Goal: Information Seeking & Learning: Learn about a topic

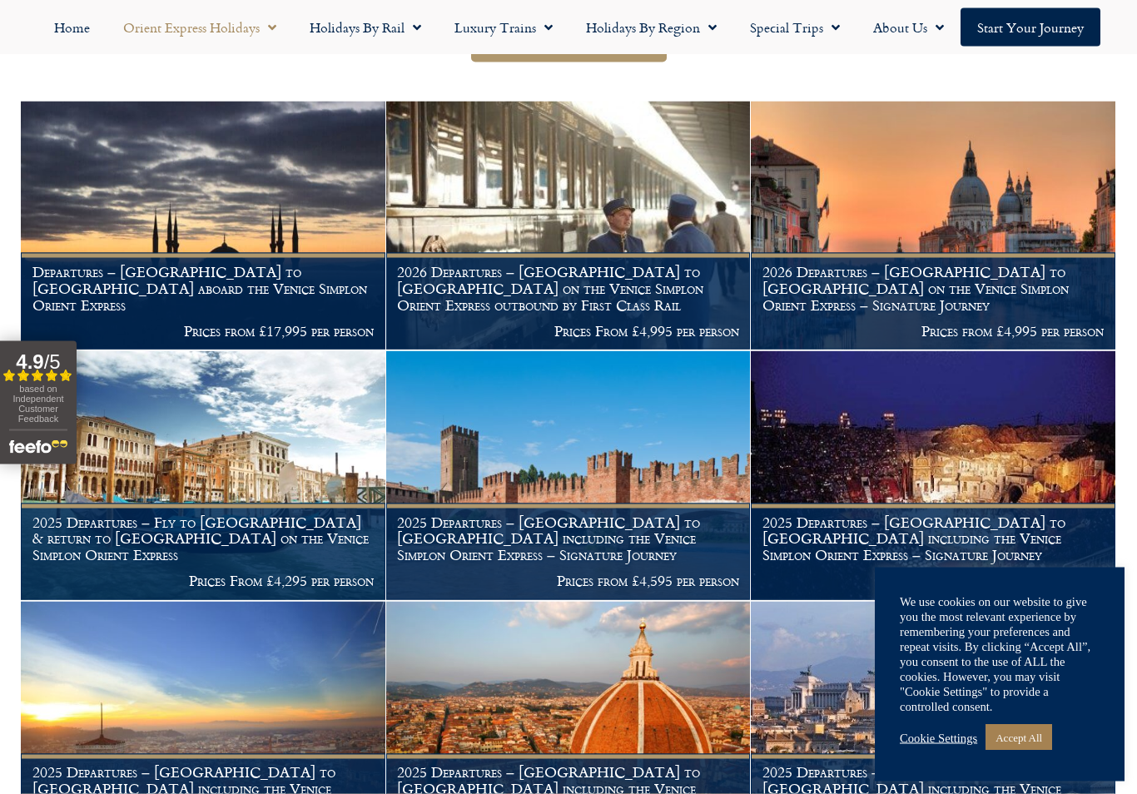
scroll to position [554, 0]
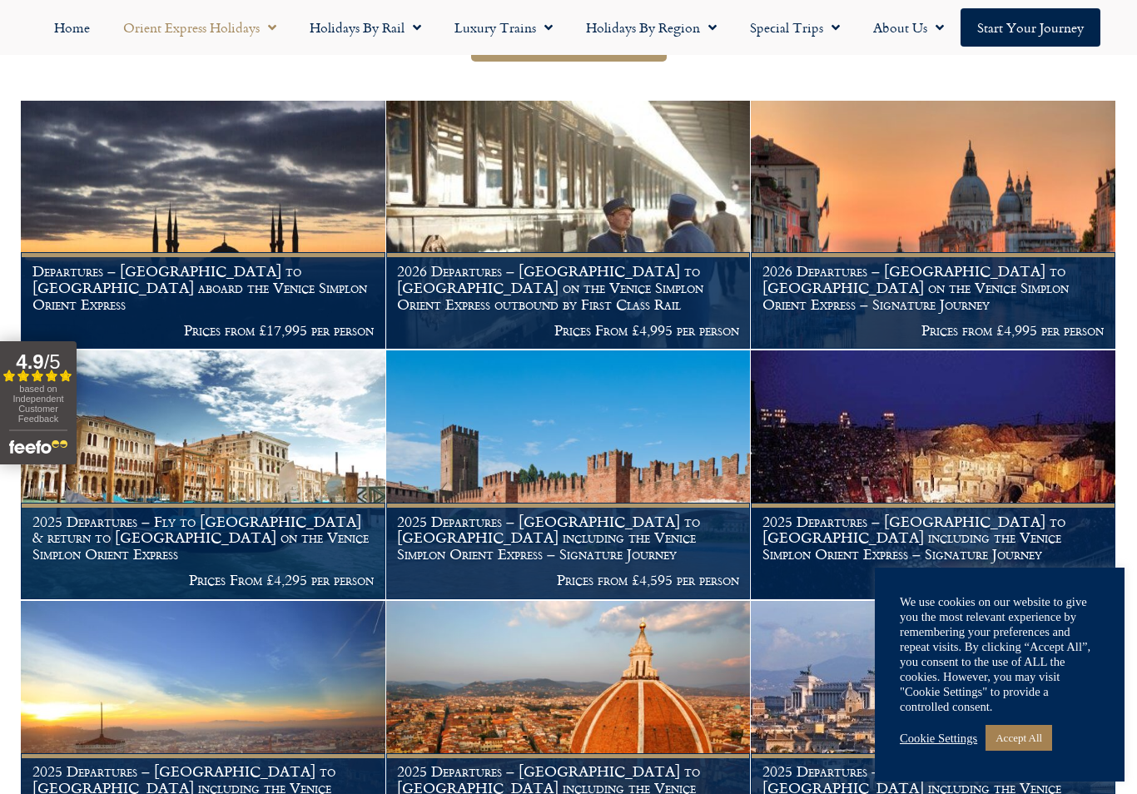
click at [124, 300] on h1 "Departures – Istanbul to Paris aboard the Venice Simplon Orient Express" at bounding box center [203, 287] width 342 height 49
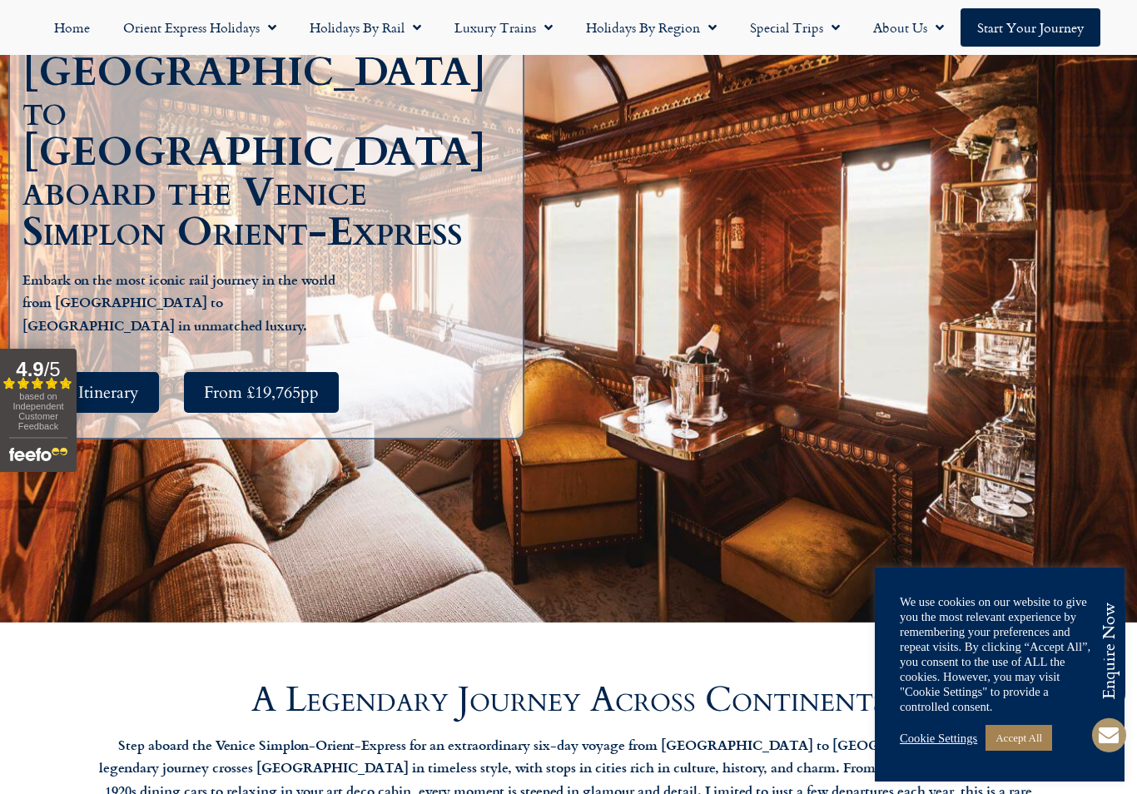
scroll to position [435, 0]
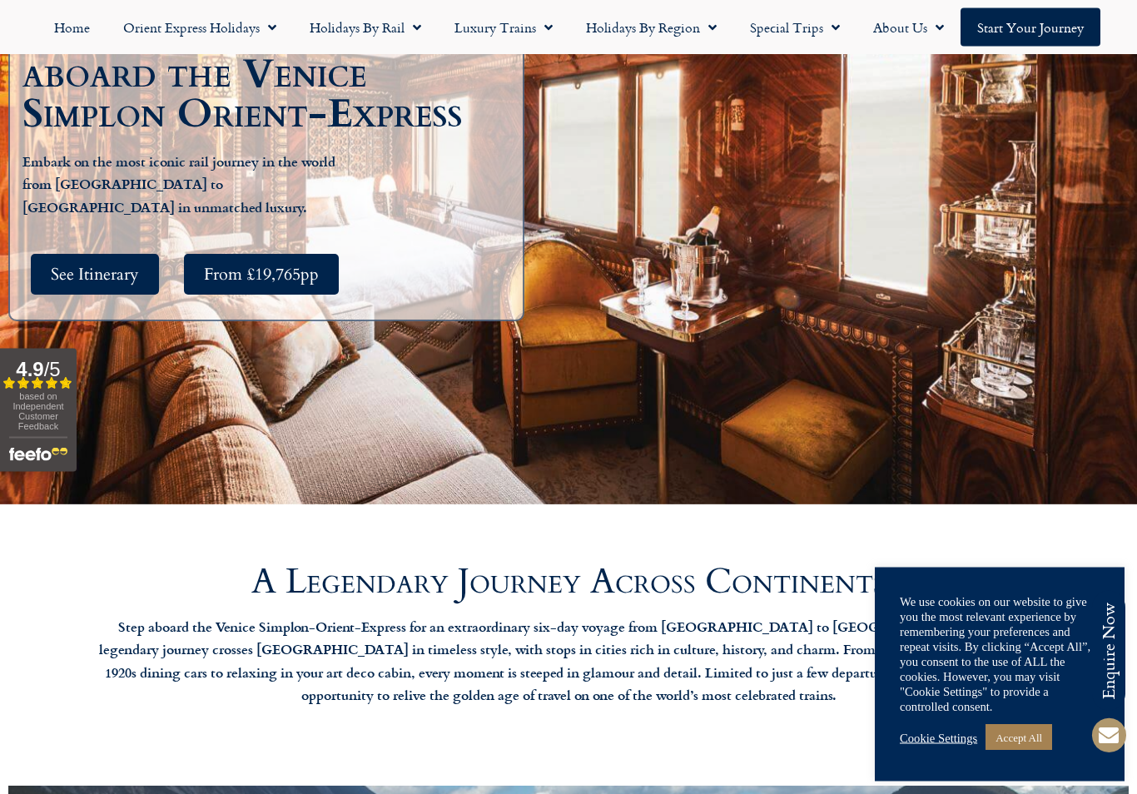
click at [68, 265] on span "See Itinerary" at bounding box center [95, 275] width 88 height 21
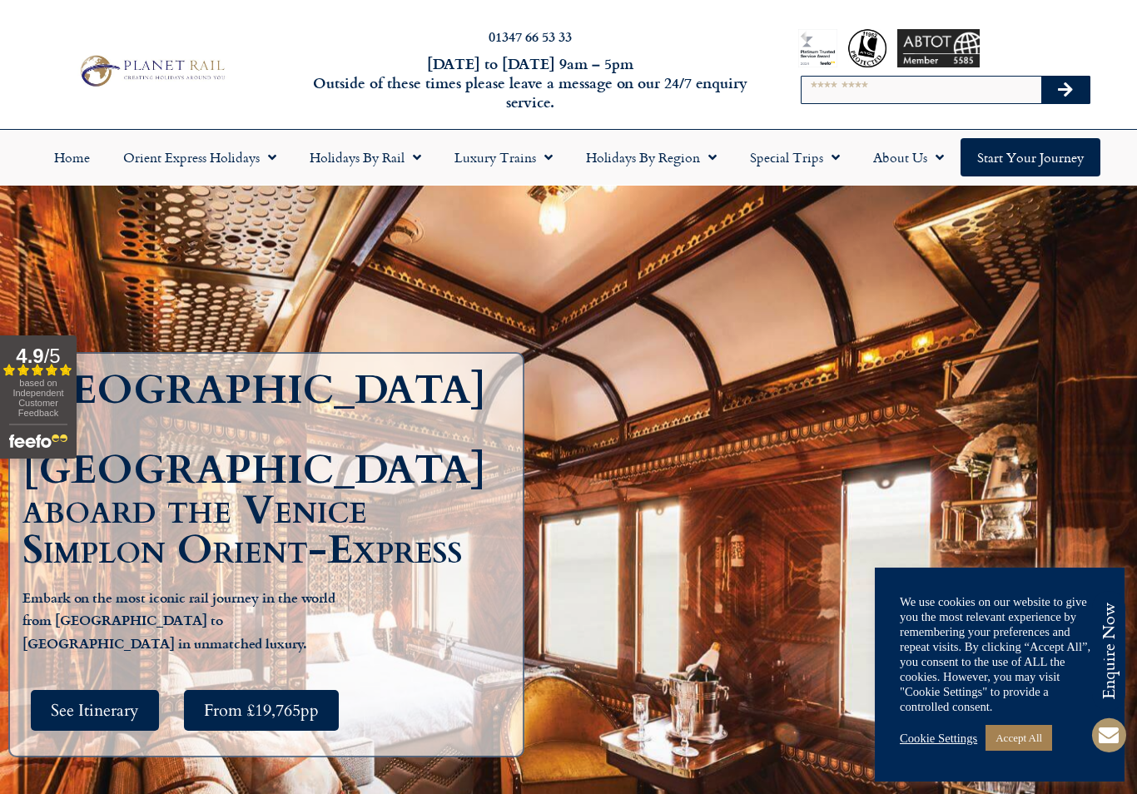
click at [239, 173] on link "Orient Express Holidays" at bounding box center [200, 157] width 186 height 38
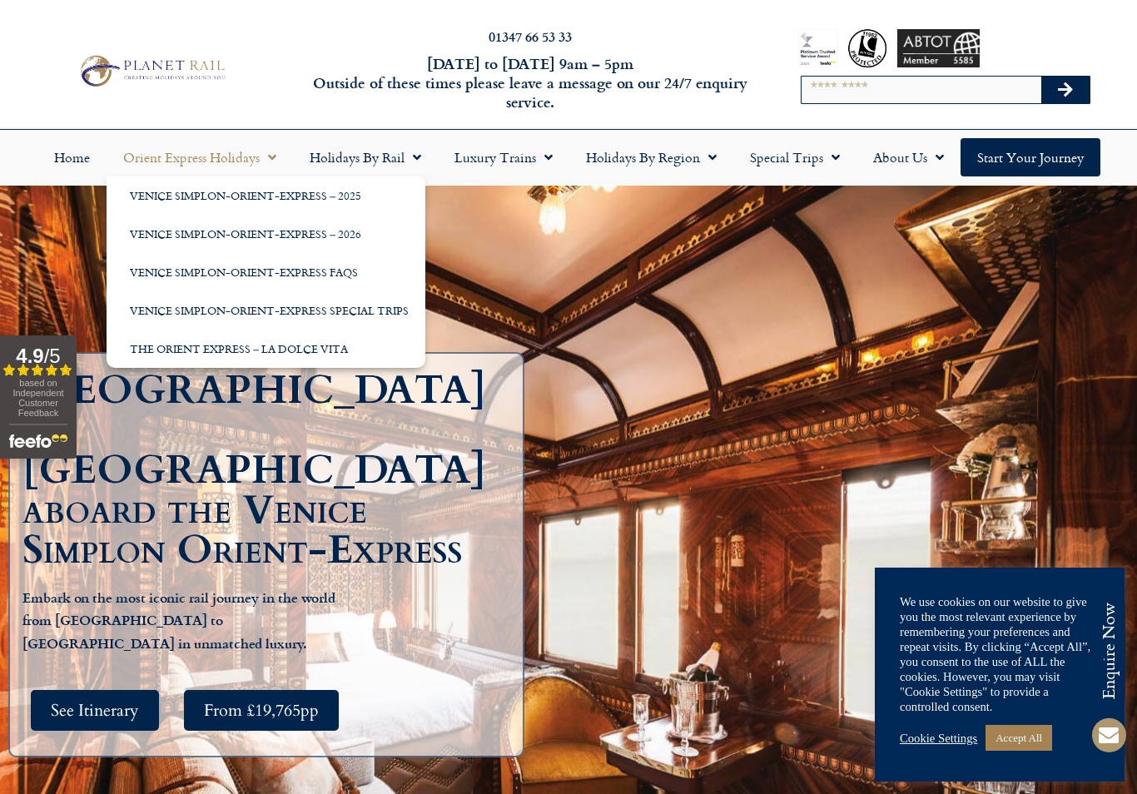
click at [364, 320] on link "Venice Simplon-Orient-Express Special Trips" at bounding box center [266, 310] width 319 height 38
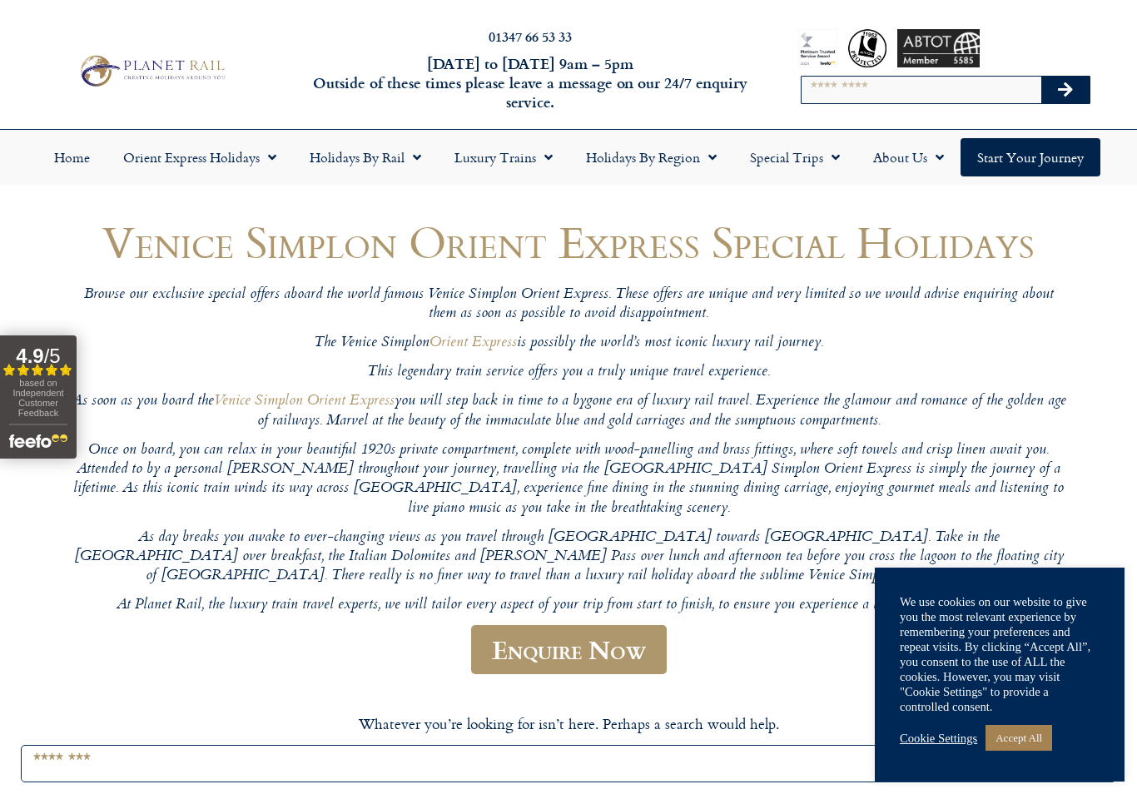
click at [1043, 735] on link "Accept All" at bounding box center [1018, 738] width 67 height 26
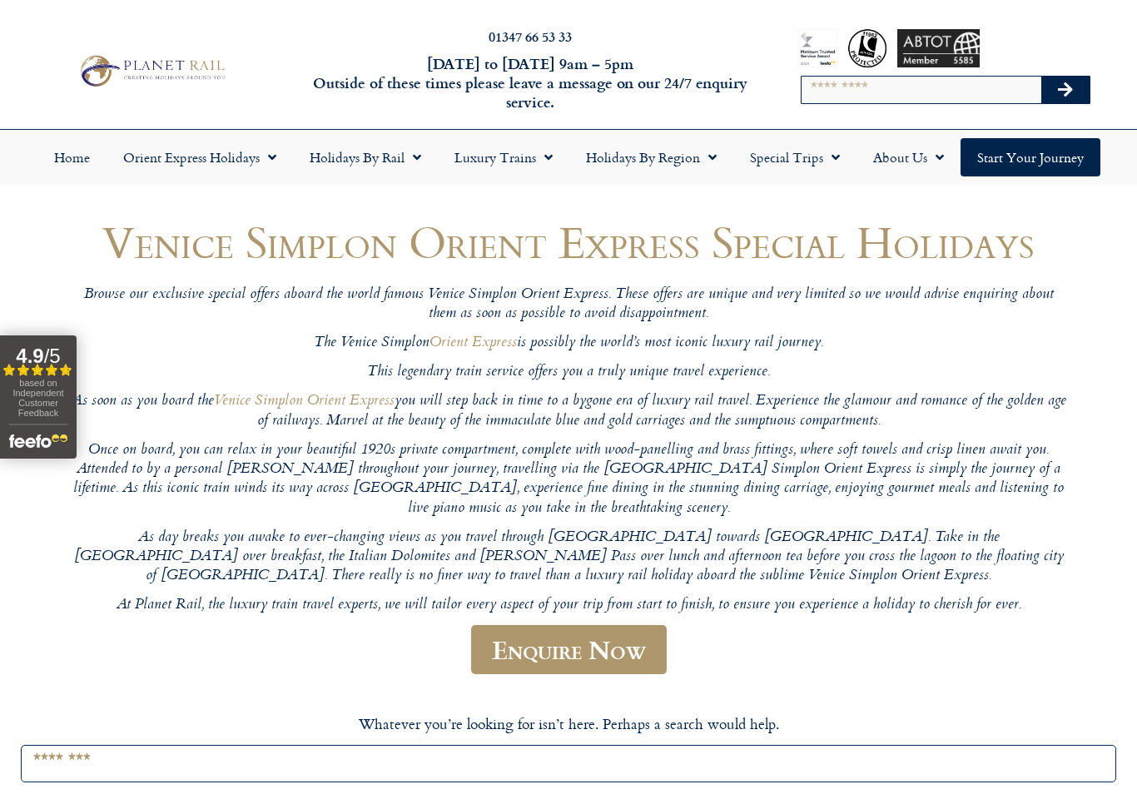
click at [357, 168] on link "Holidays by Rail" at bounding box center [365, 157] width 145 height 38
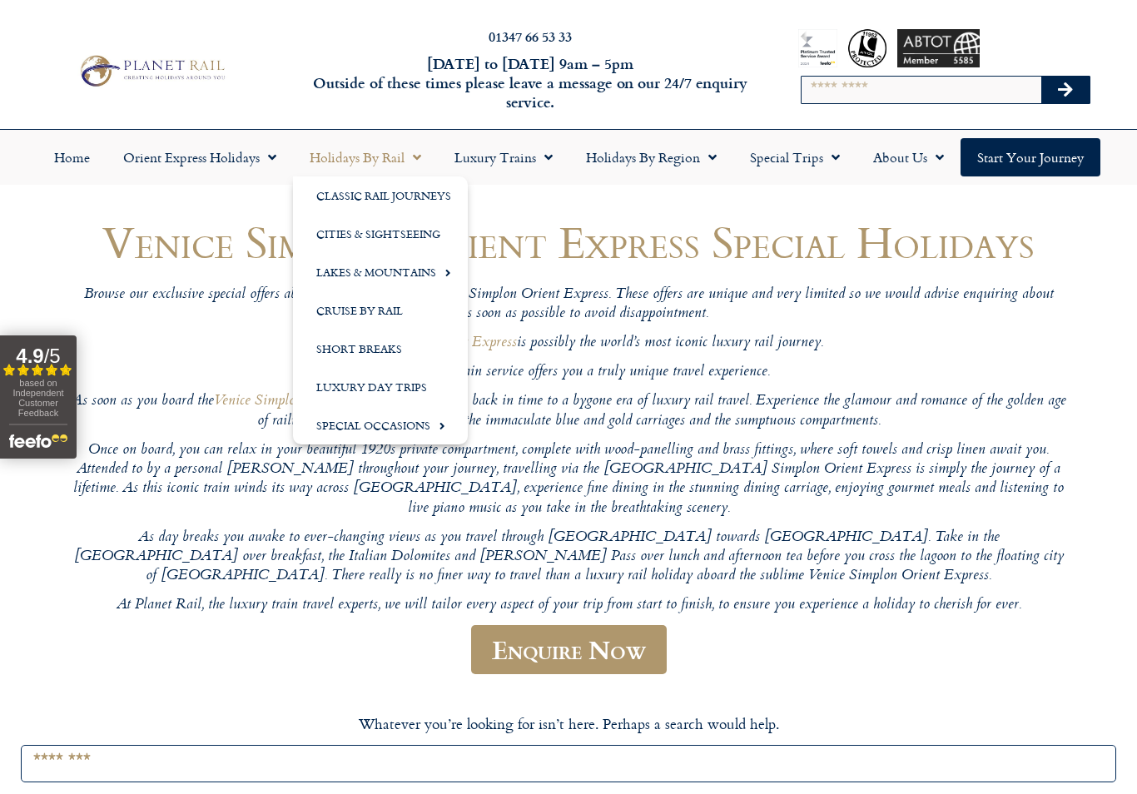
click at [222, 159] on link "Orient Express Holidays" at bounding box center [200, 157] width 186 height 38
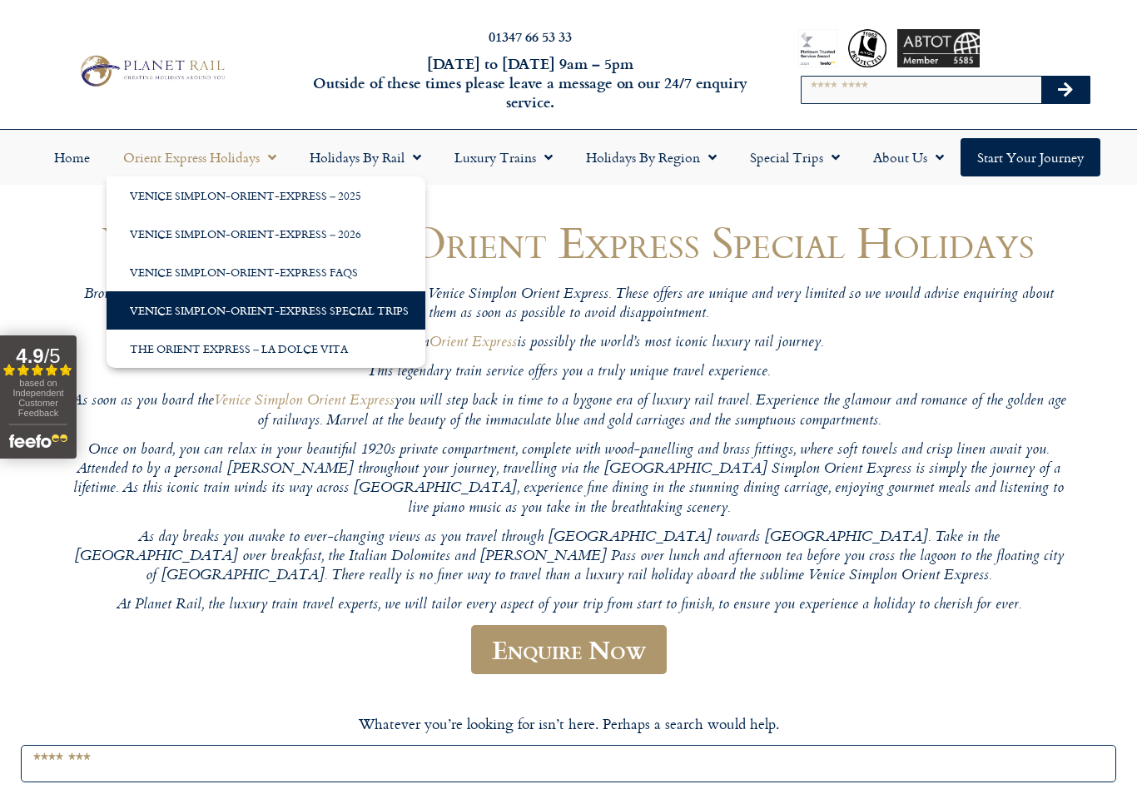
click at [251, 242] on link "Venice Simplon-Orient-Express – 2026" at bounding box center [266, 234] width 319 height 38
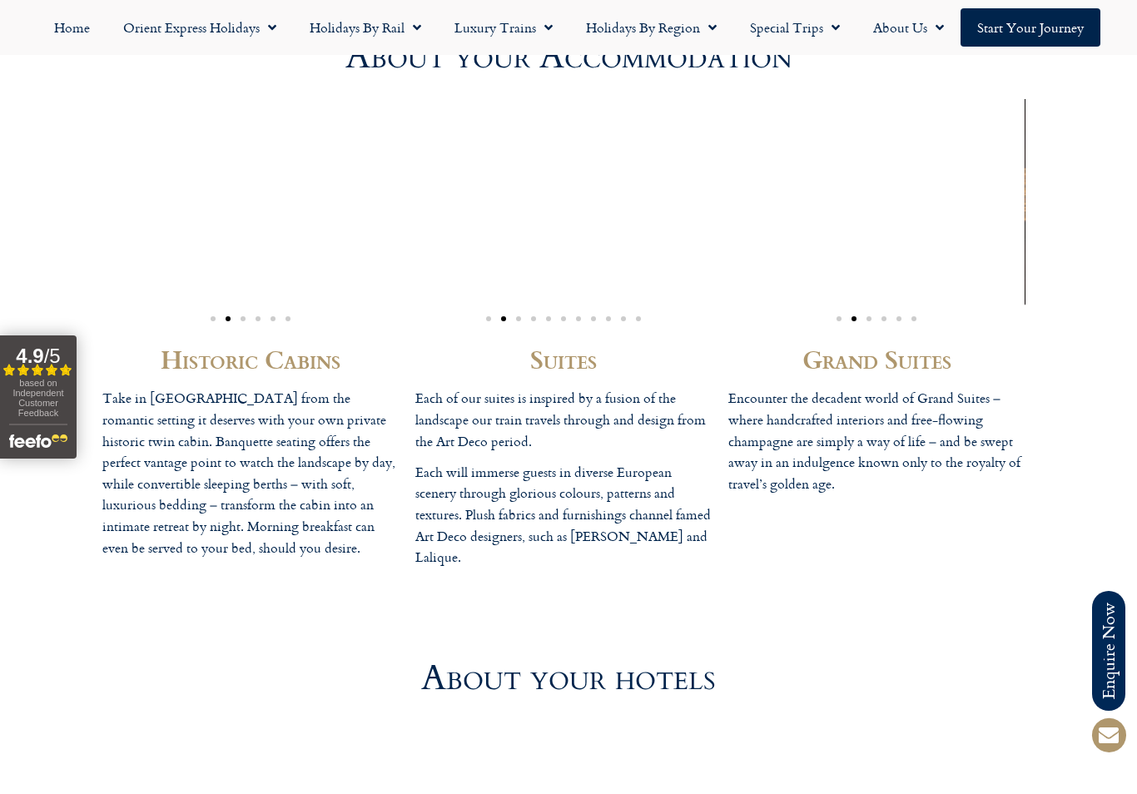
scroll to position [4549, 0]
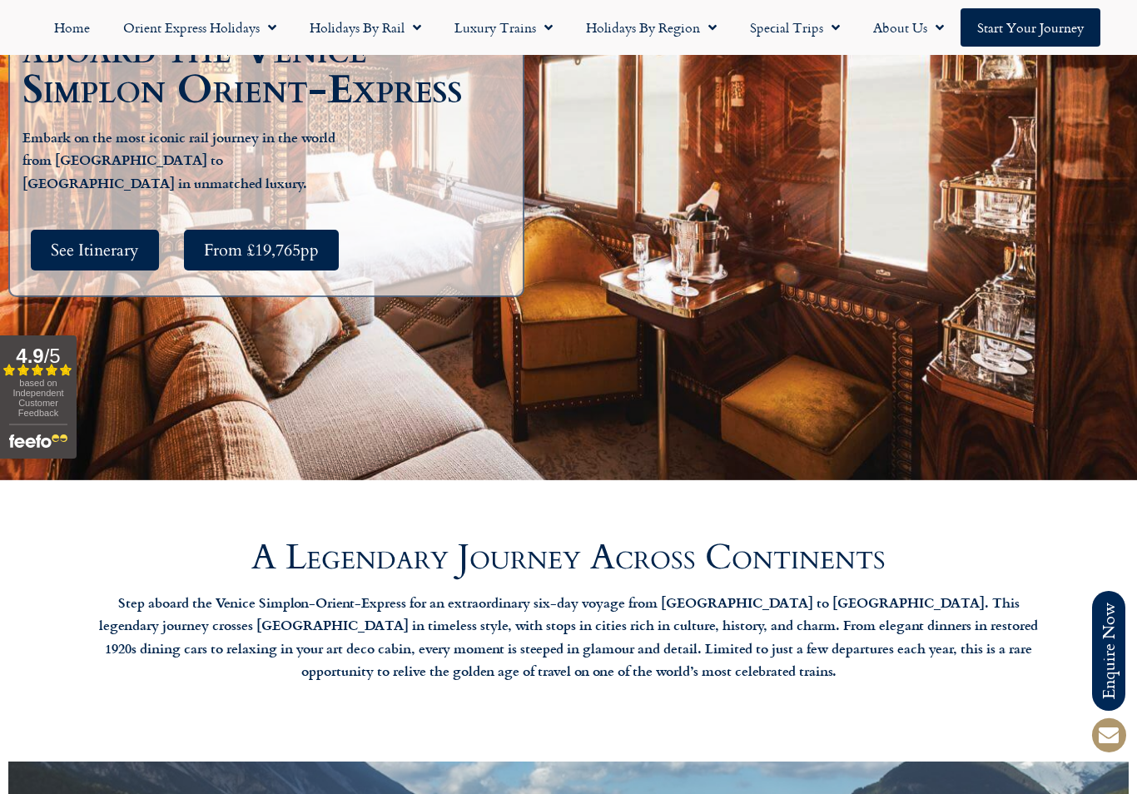
scroll to position [459, 0]
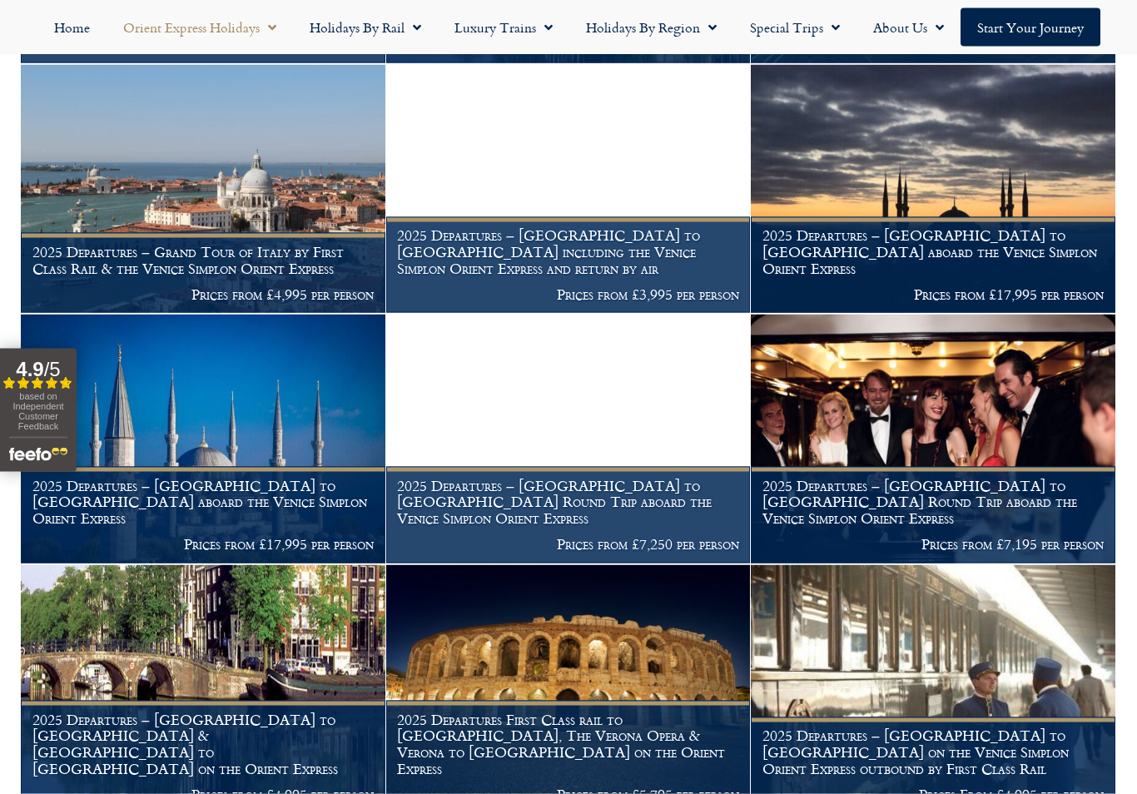
scroll to position [1591, 0]
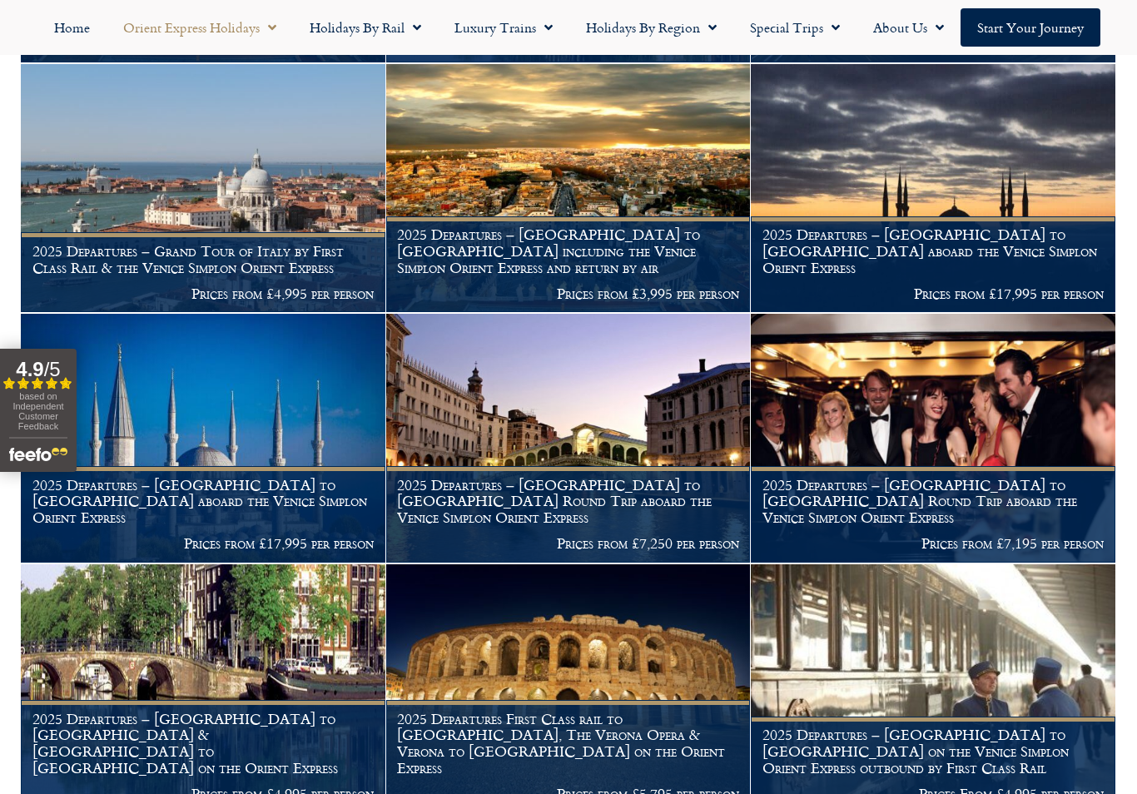
click at [601, 515] on h1 "2025 Departures – London to Venice Round Trip aboard the Venice Simplon Orient …" at bounding box center [568, 501] width 342 height 49
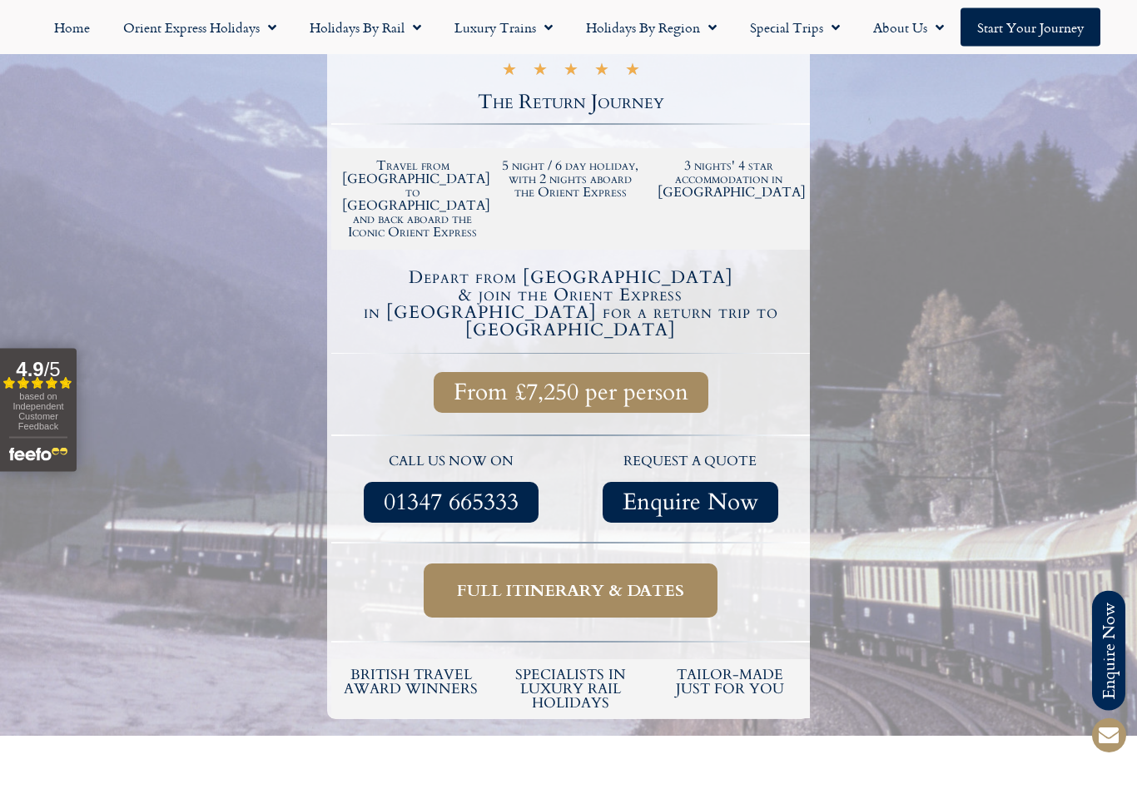
scroll to position [425, 0]
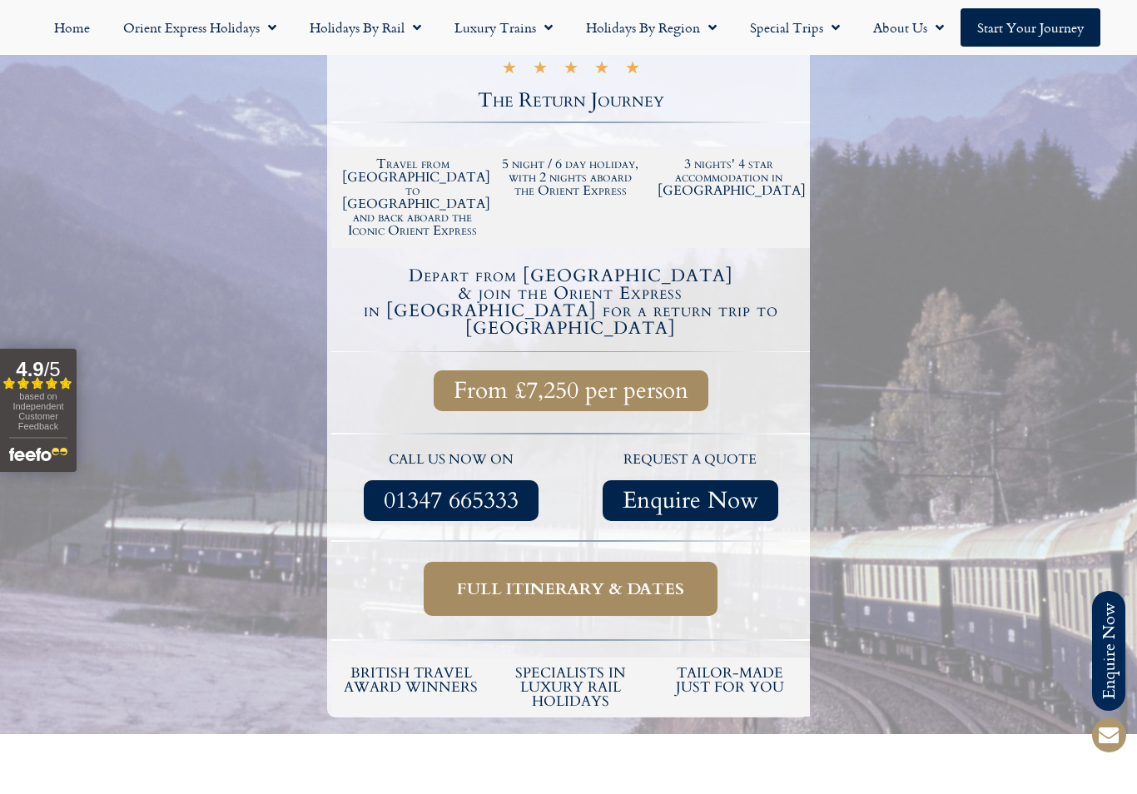
click at [578, 578] on span "Full itinerary & dates" at bounding box center [570, 588] width 227 height 21
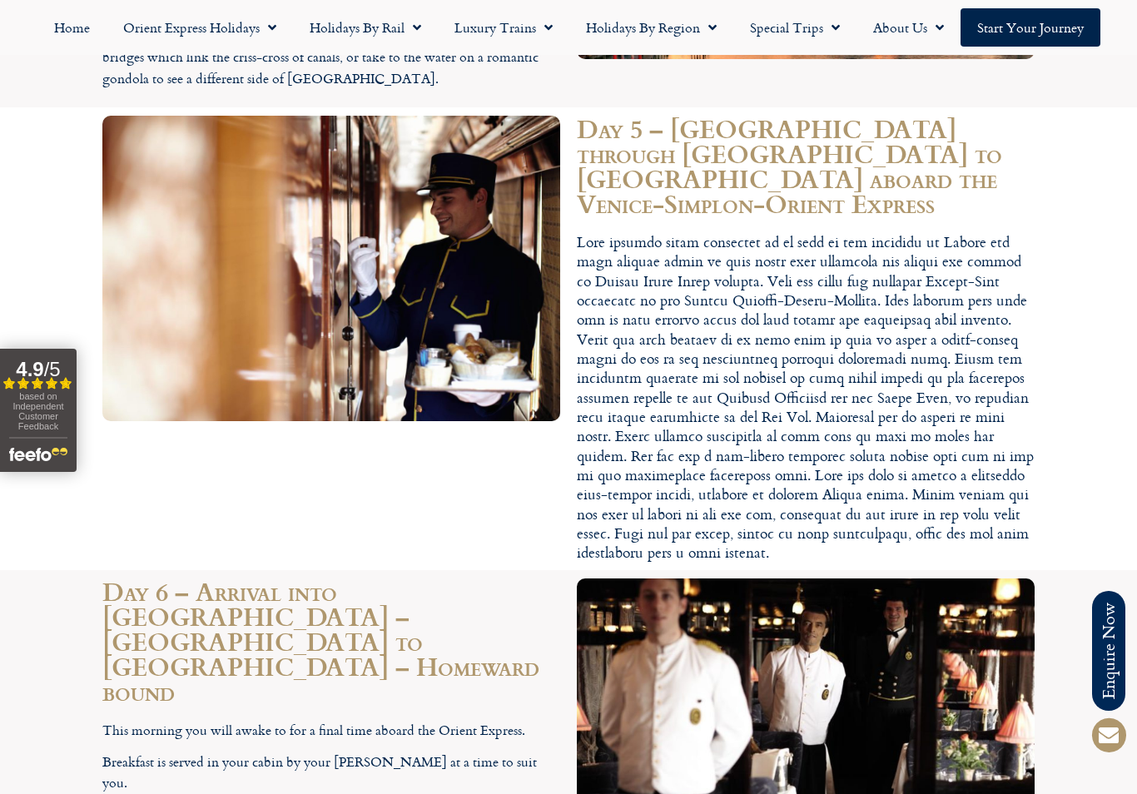
scroll to position [4689, 0]
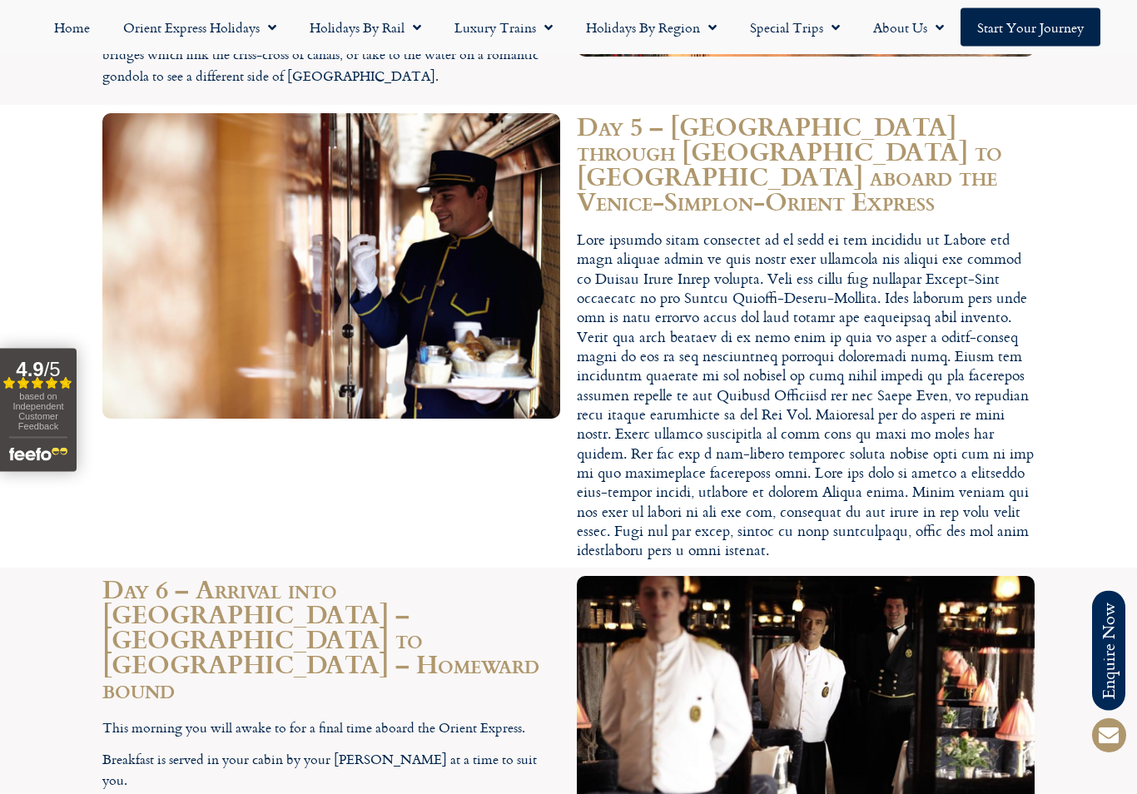
click at [1122, 568] on section "Day 6 – Arrival into Paris – Paris to London – Homeward bound This morning you …" at bounding box center [568, 741] width 1137 height 346
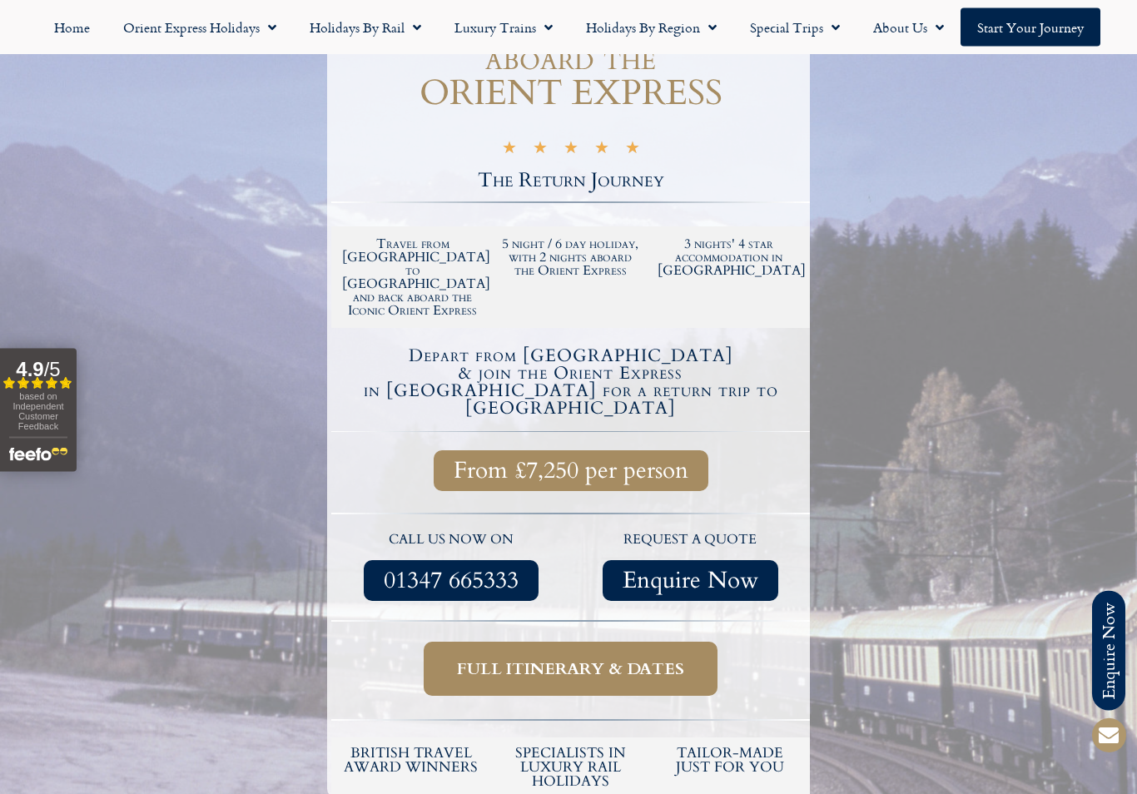
scroll to position [375, 0]
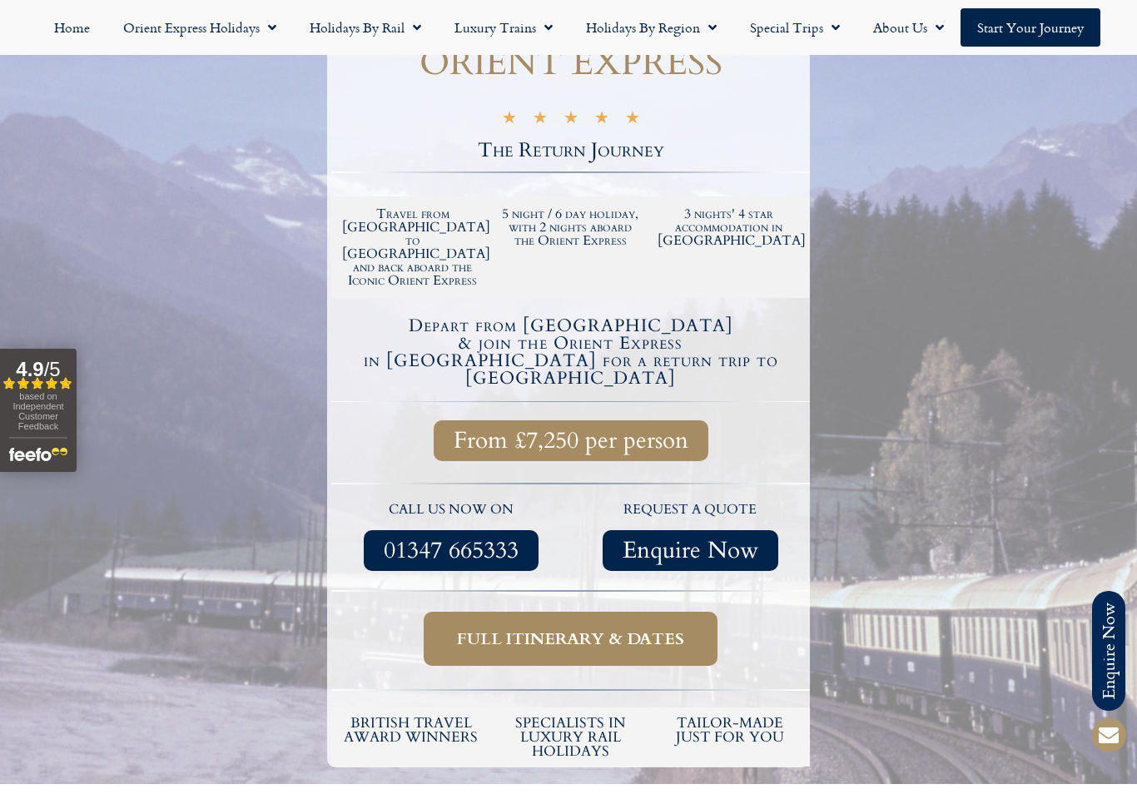
click at [442, 612] on link "Full itinerary & dates" at bounding box center [571, 639] width 294 height 54
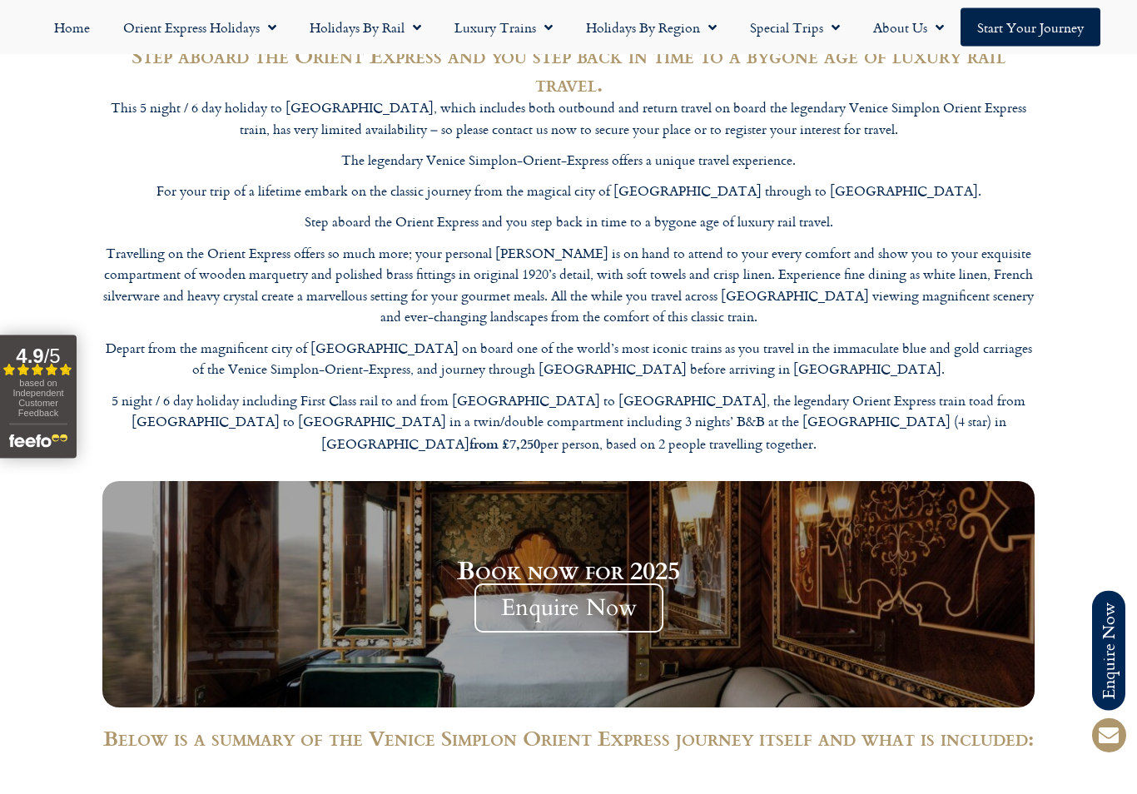
scroll to position [2204, 0]
click at [514, 583] on span "Enquire Now" at bounding box center [568, 607] width 189 height 49
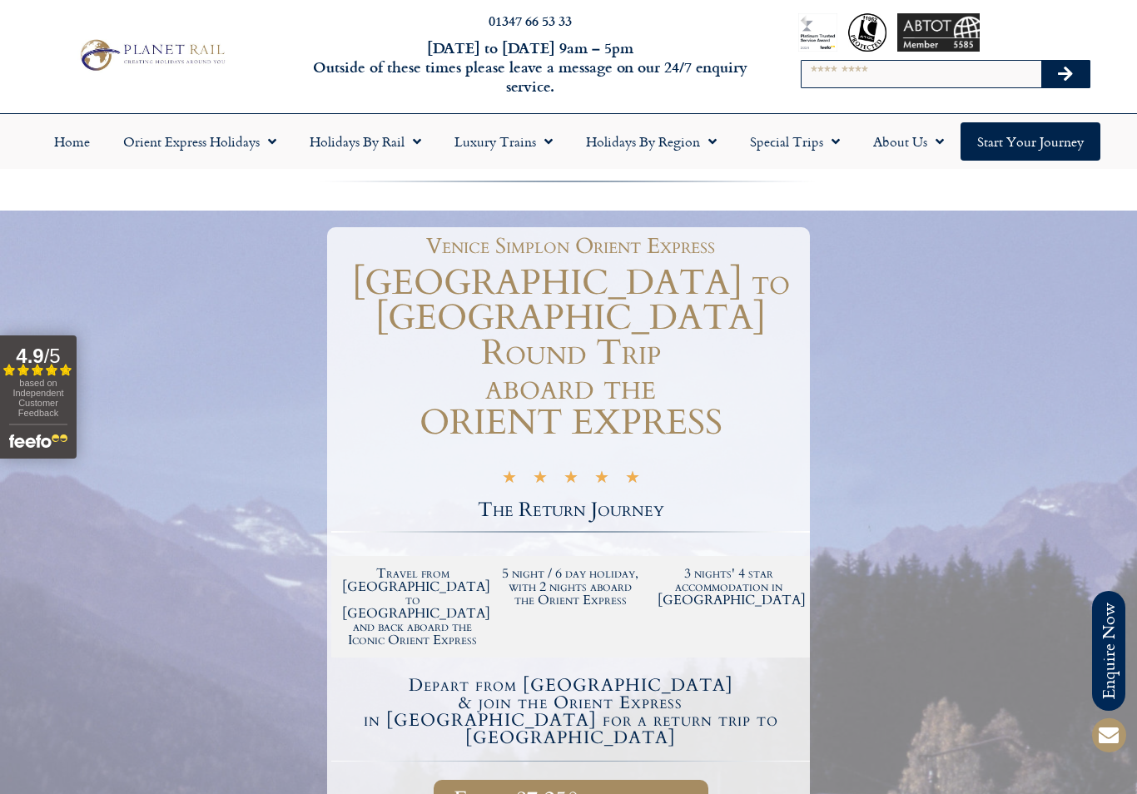
scroll to position [0, 0]
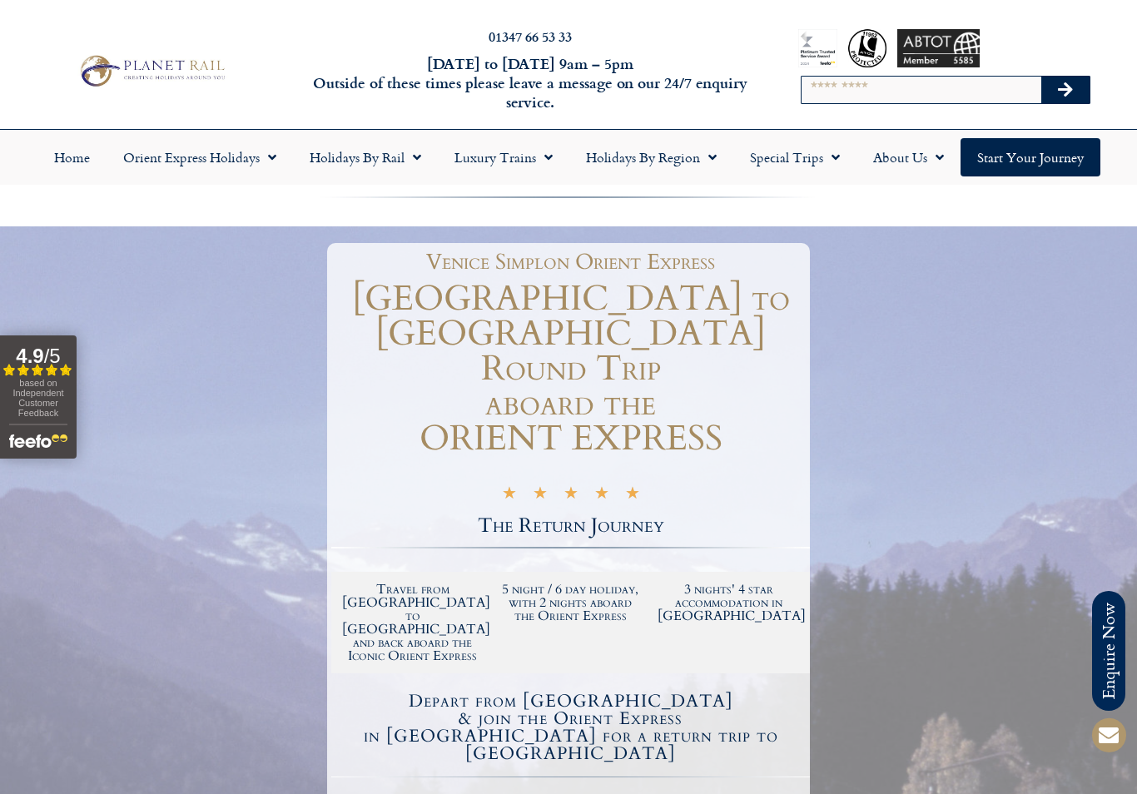
click at [798, 161] on link "Special Trips" at bounding box center [794, 157] width 123 height 38
click at [779, 197] on link "Latest Experiences" at bounding box center [813, 195] width 161 height 38
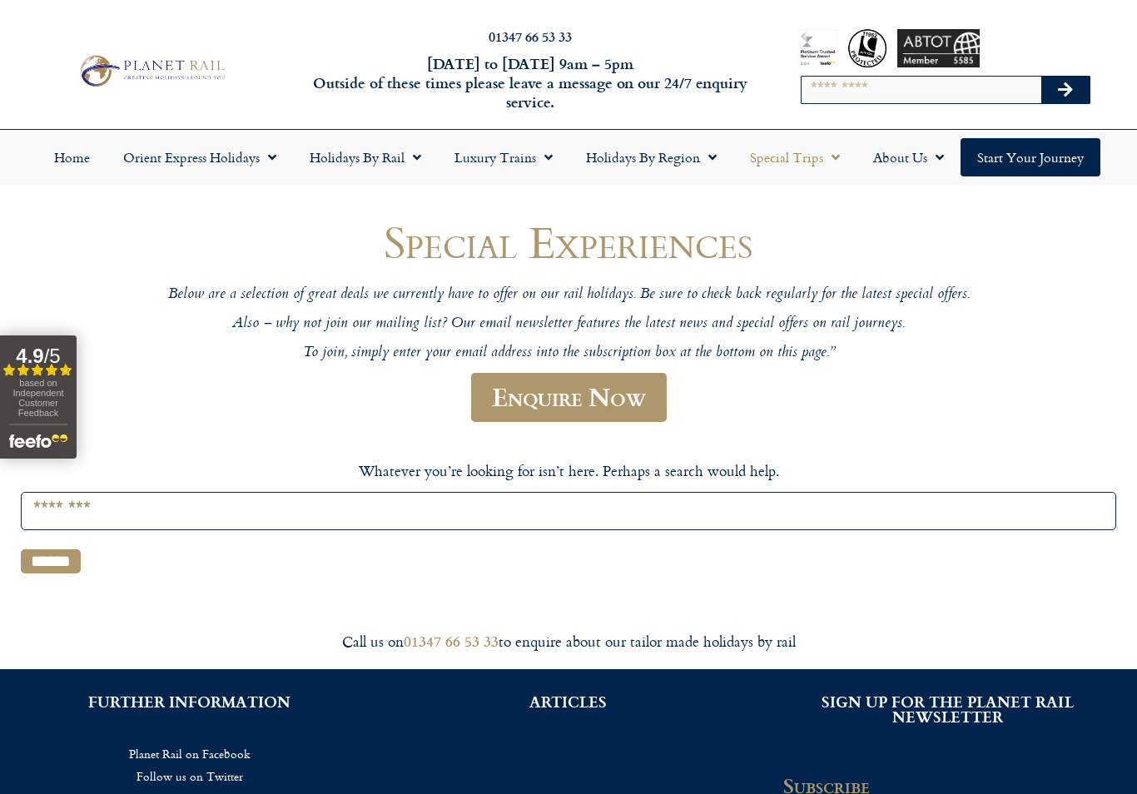
click at [155, 495] on input "Search for:" at bounding box center [568, 510] width 1095 height 37
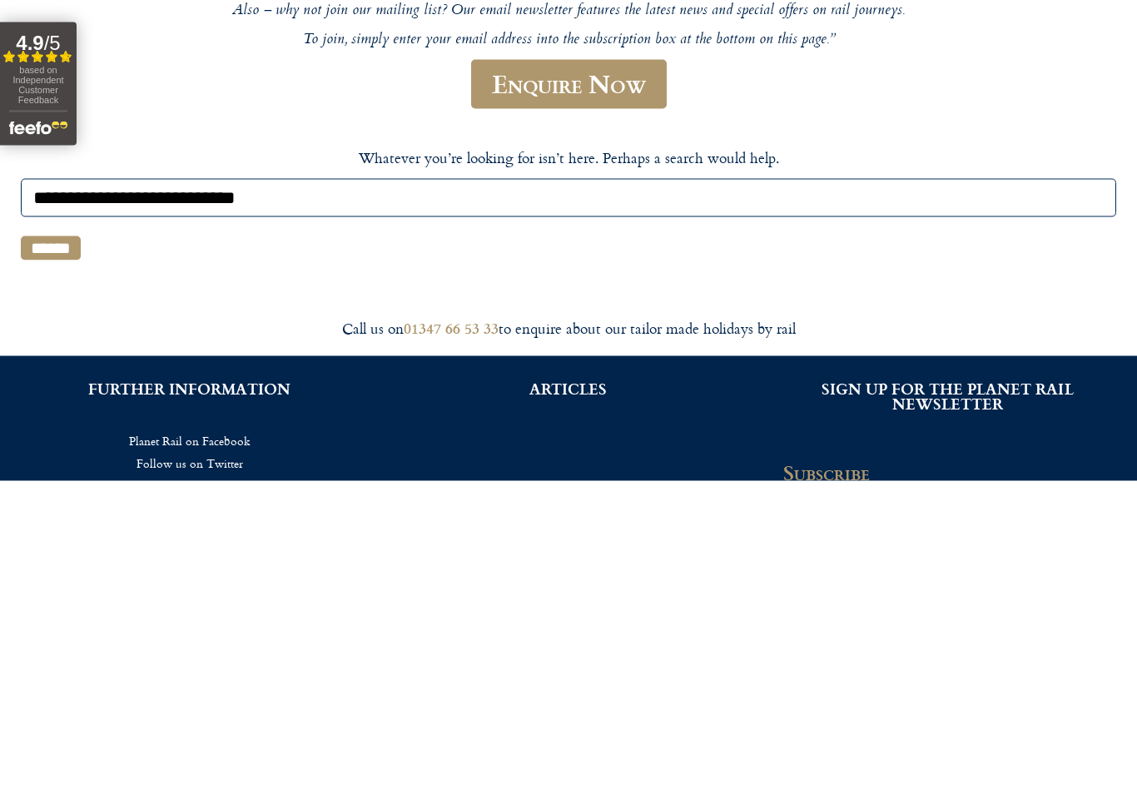
type input "**********"
click at [56, 549] on input "******" at bounding box center [51, 561] width 60 height 24
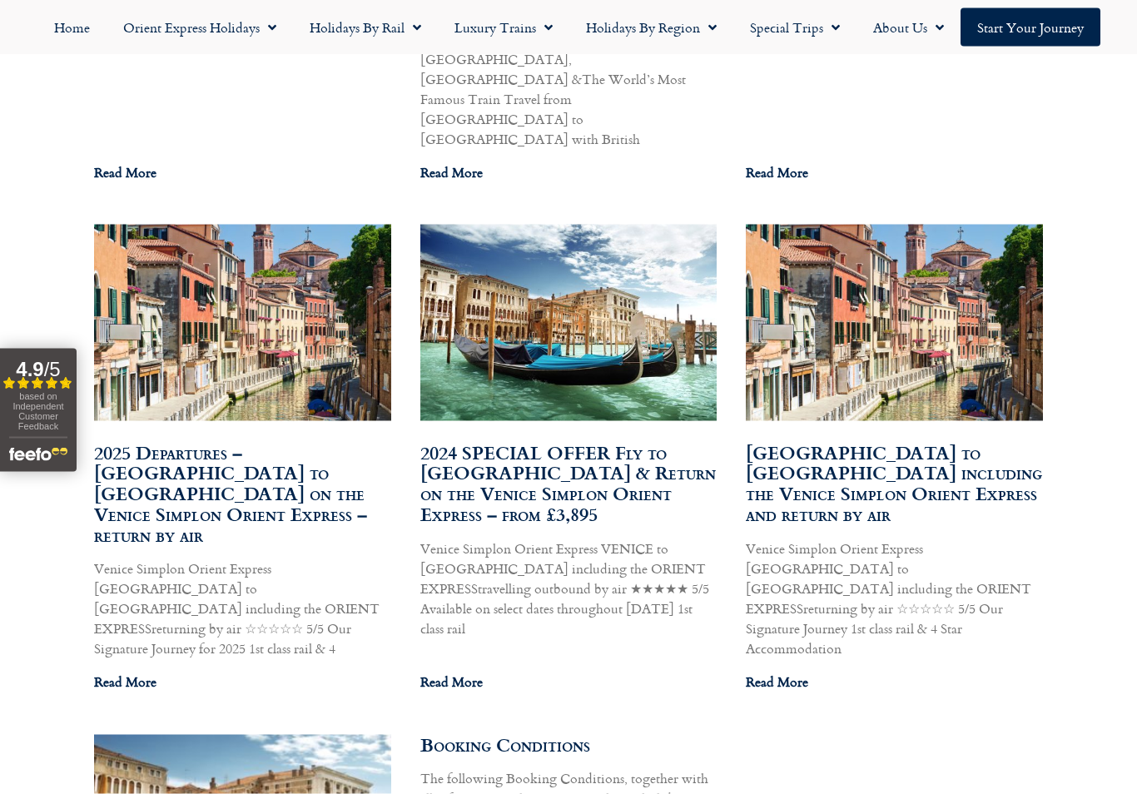
scroll to position [3028, 0]
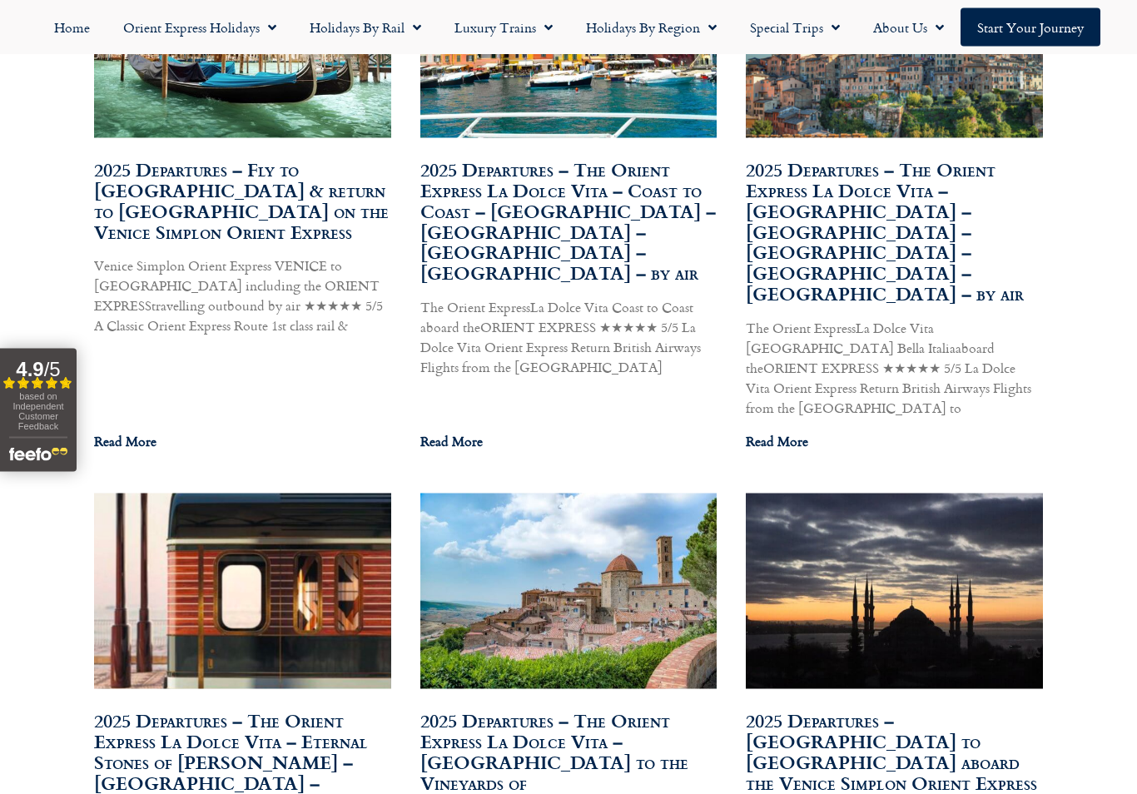
scroll to position [1639, 0]
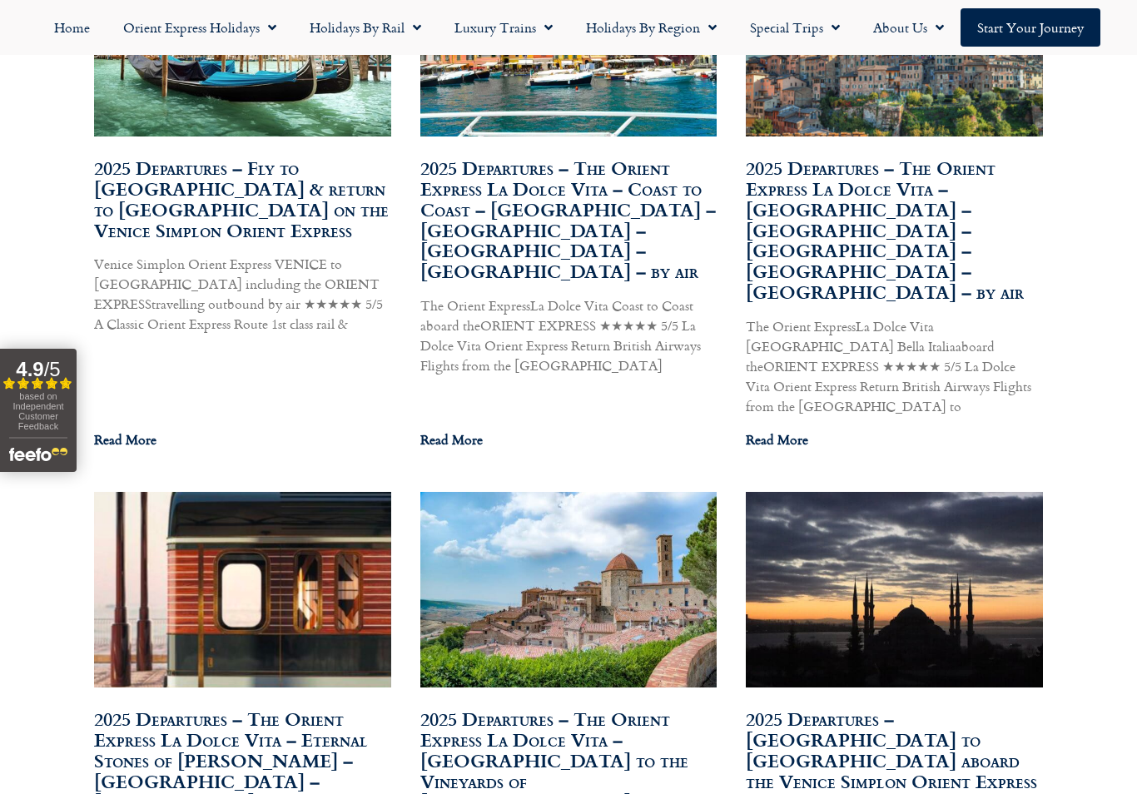
click at [983, 705] on link "2025 Departures – [GEOGRAPHIC_DATA] to [GEOGRAPHIC_DATA] aboard the Venice Simp…" at bounding box center [891, 749] width 291 height 89
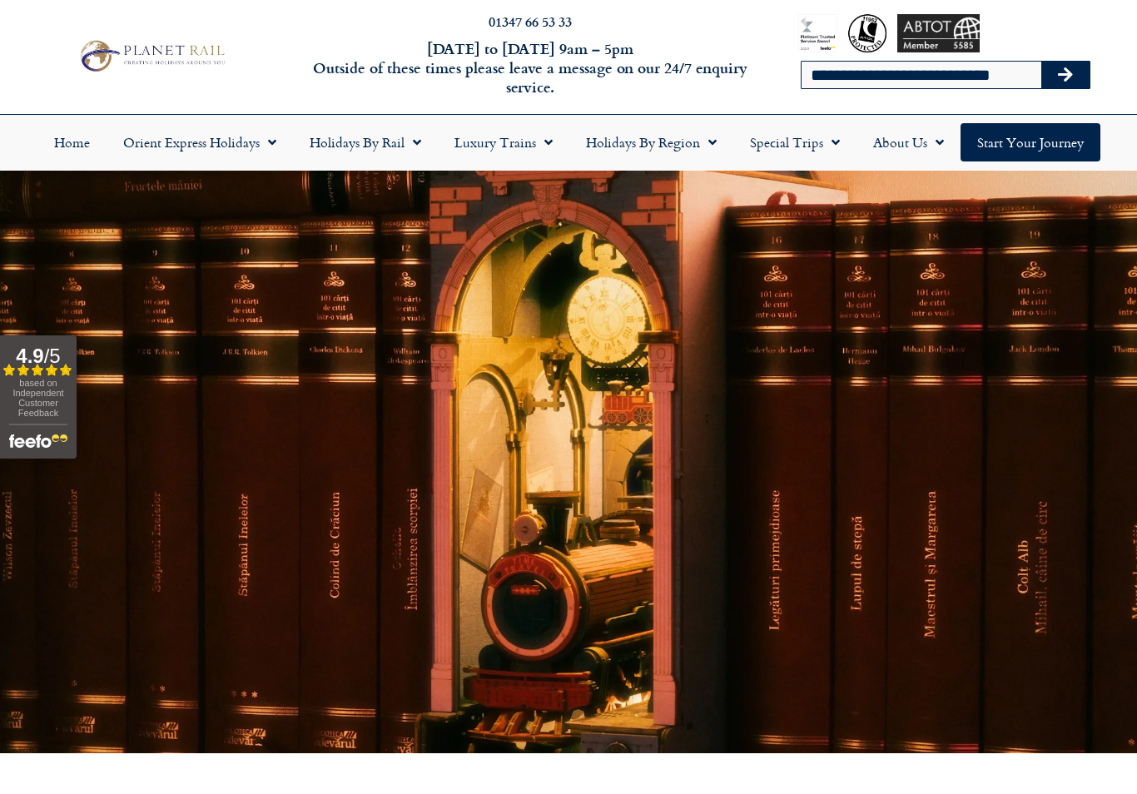
scroll to position [0, 0]
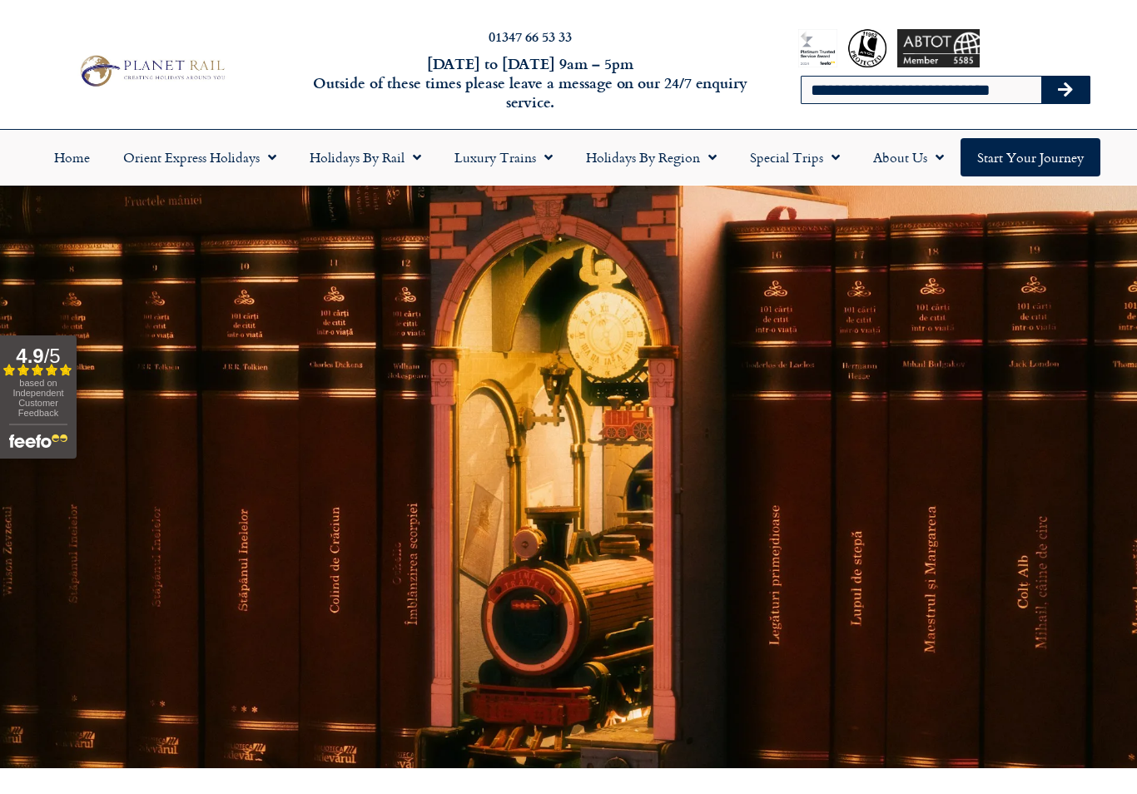
click at [219, 166] on link "Orient Express Holidays" at bounding box center [200, 157] width 186 height 38
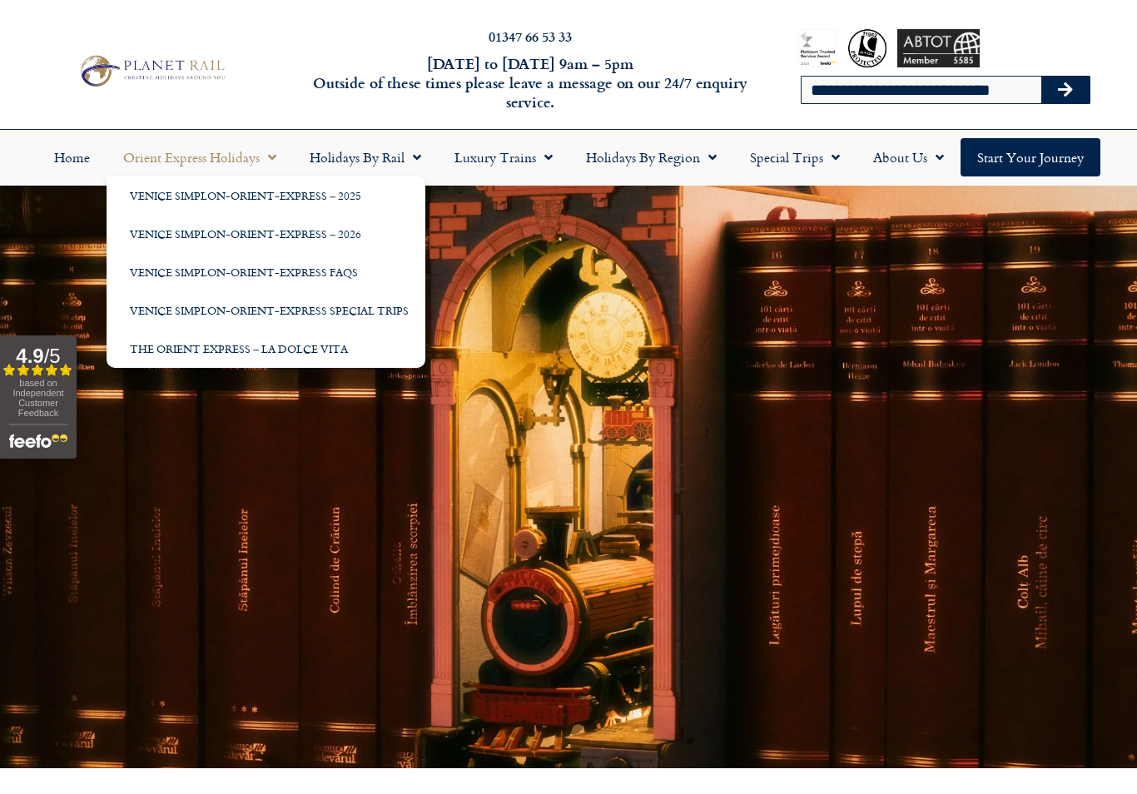
click at [166, 242] on link "Venice Simplon-Orient-Express – 2026" at bounding box center [266, 234] width 319 height 38
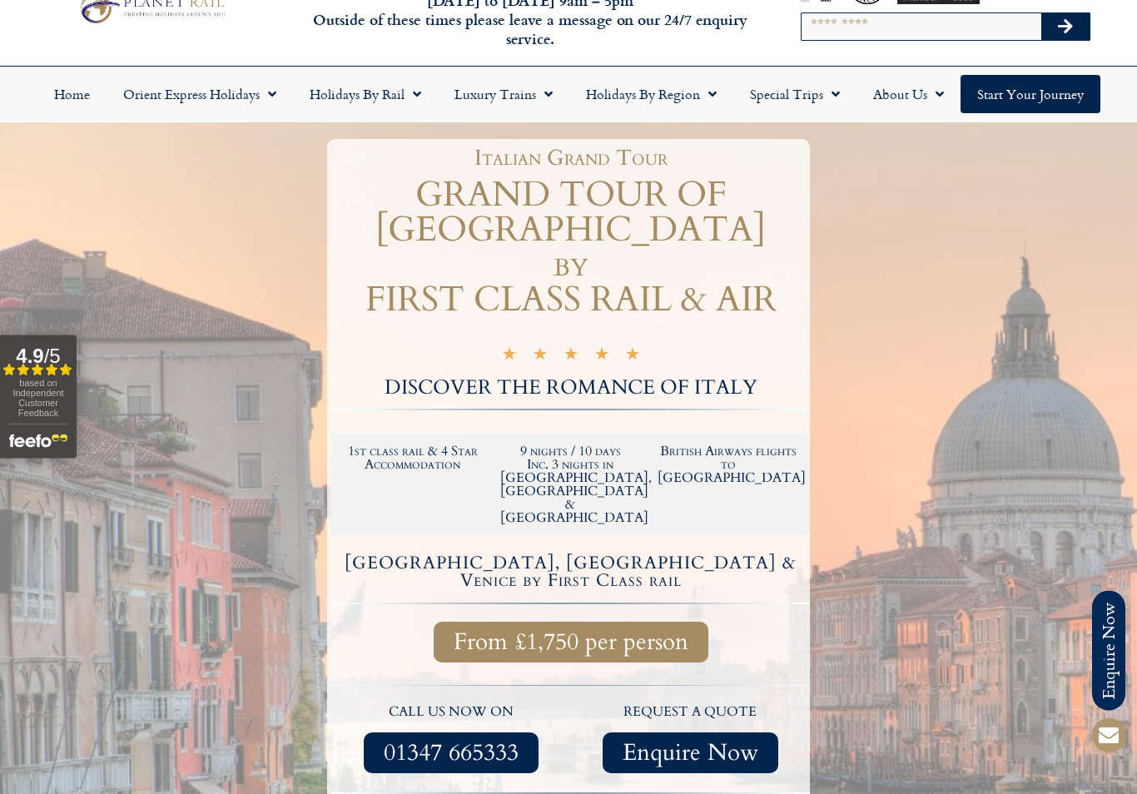
scroll to position [66, 0]
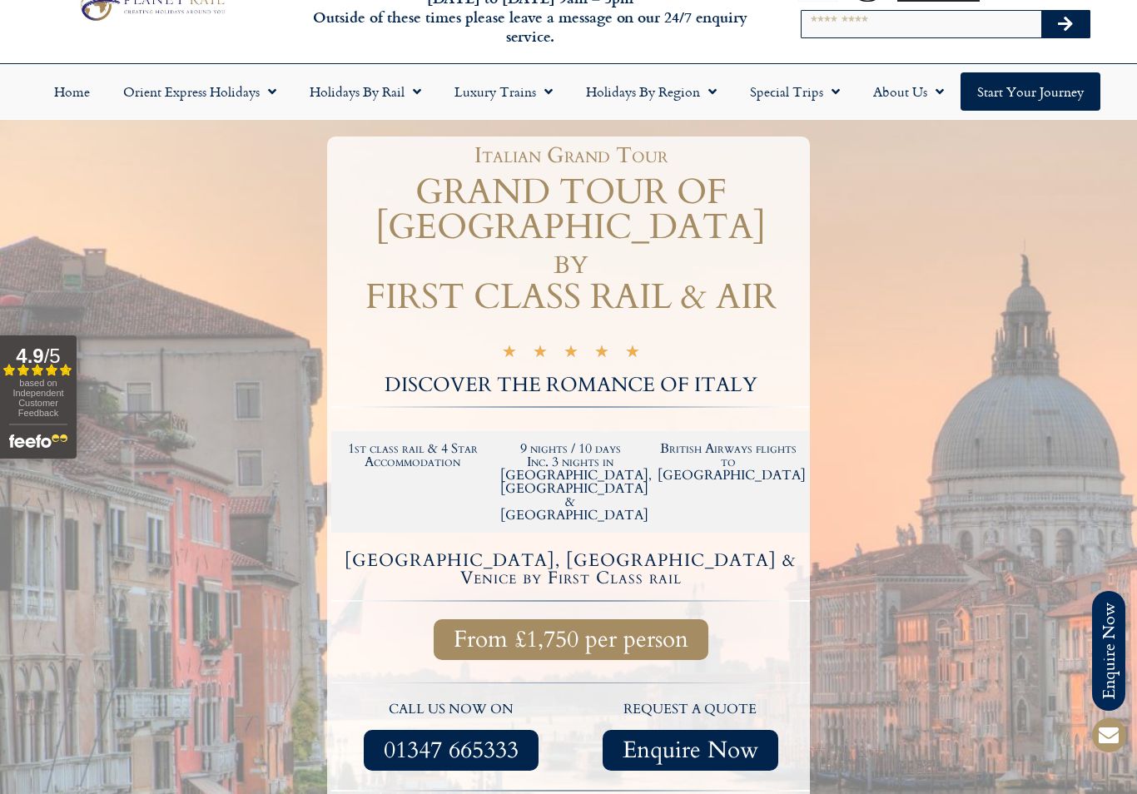
click at [955, 428] on div at bounding box center [568, 551] width 1137 height 863
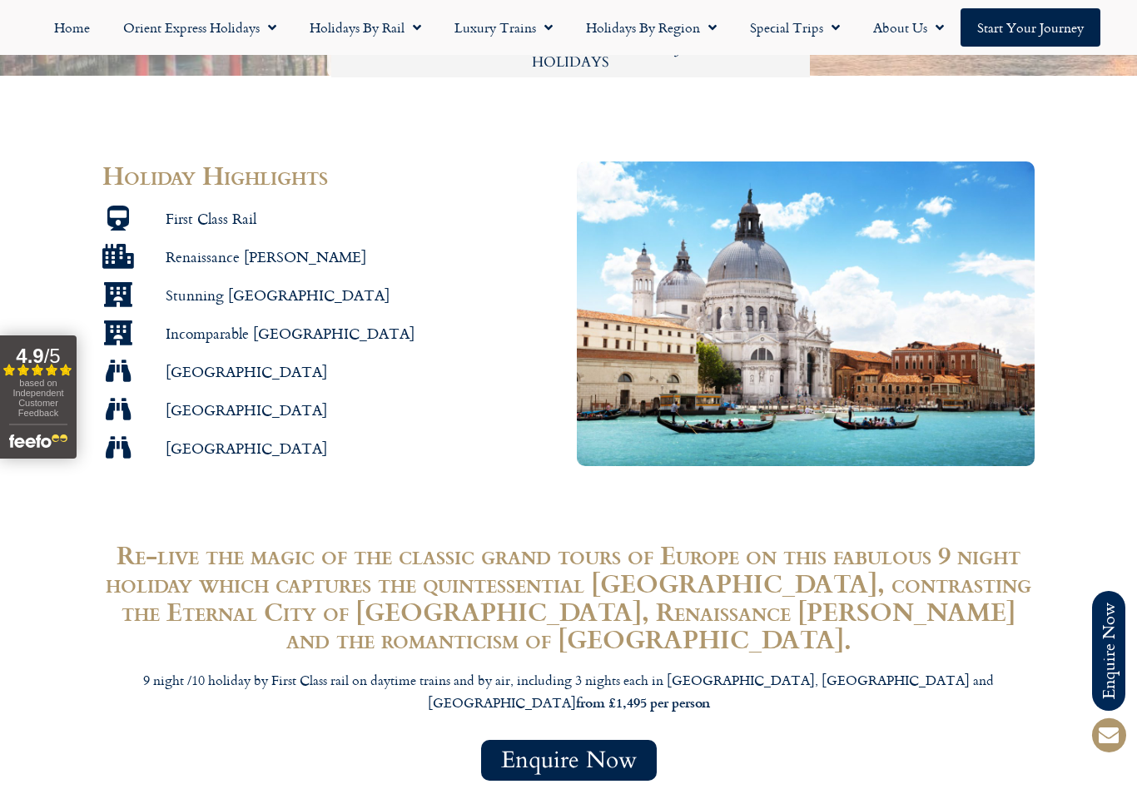
scroll to position [954, 0]
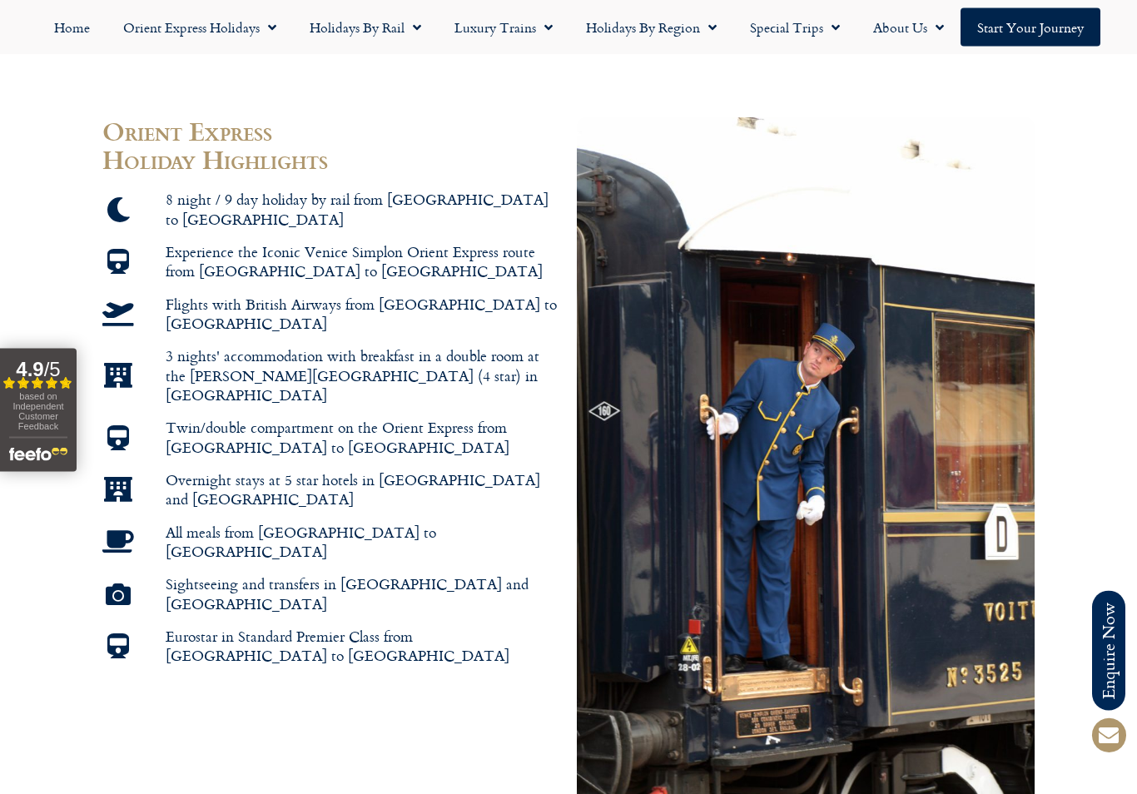
scroll to position [1059, 0]
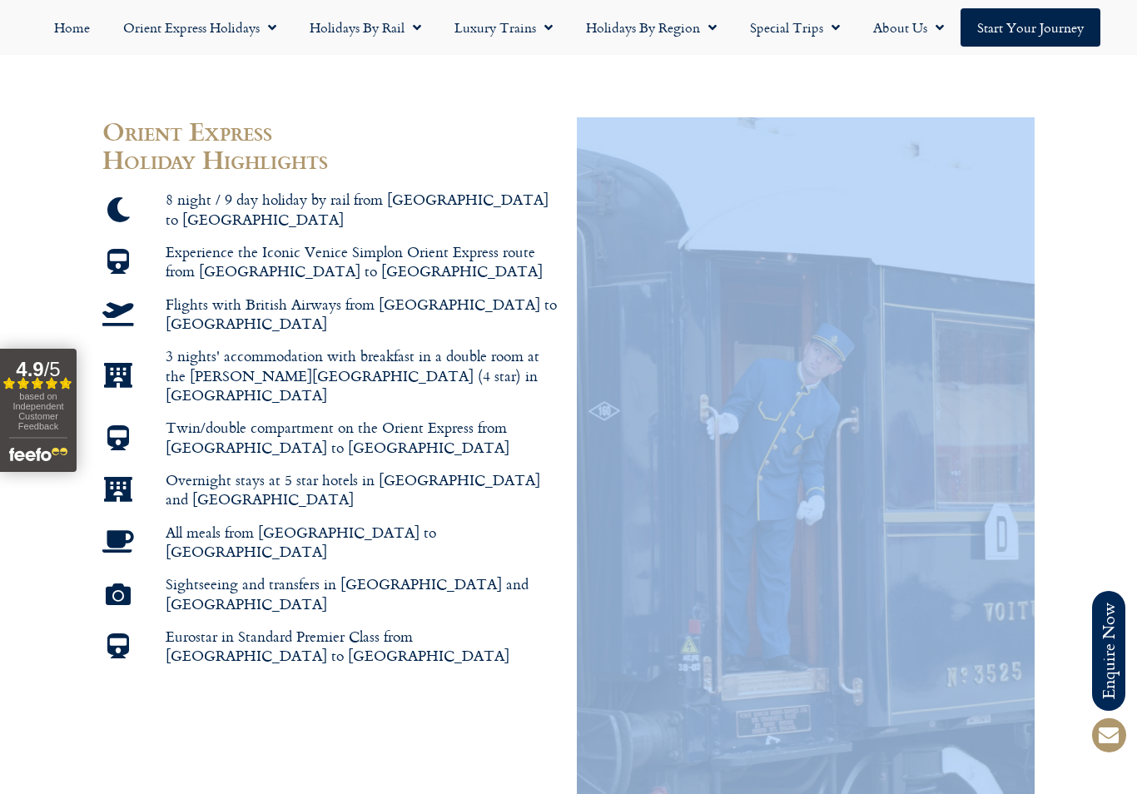
click at [1004, 651] on img at bounding box center [806, 460] width 458 height 687
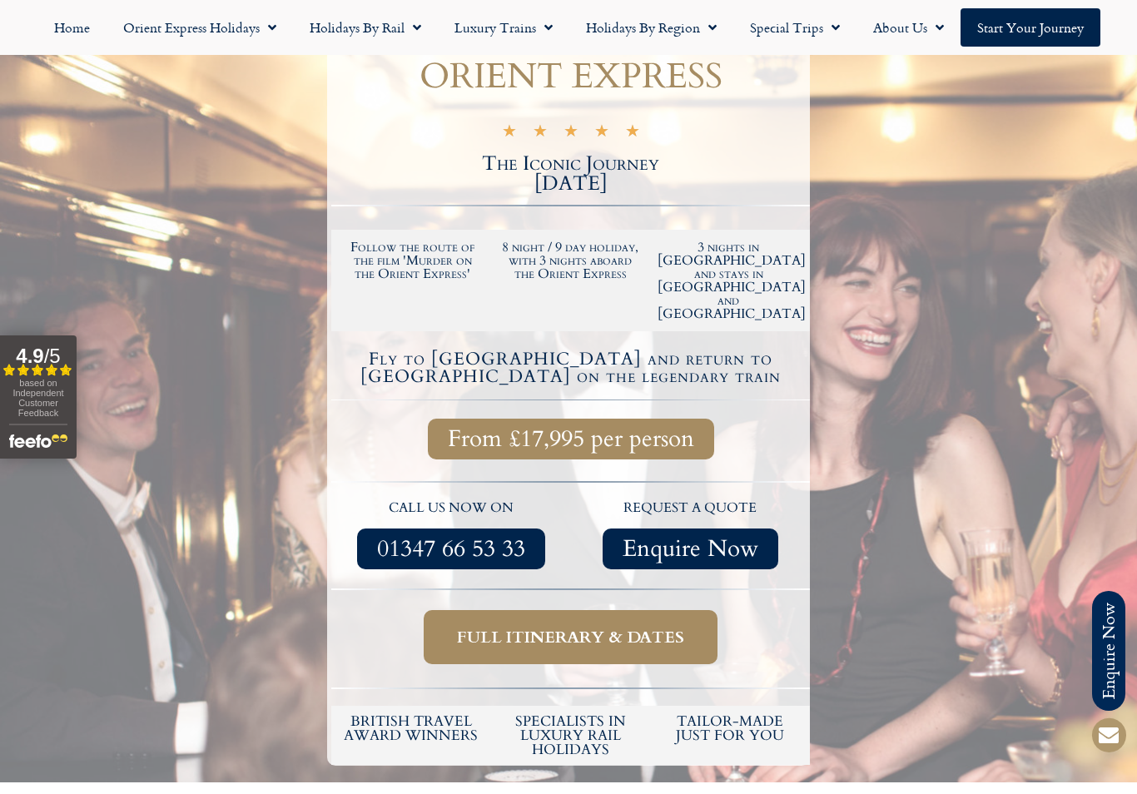
scroll to position [325, 0]
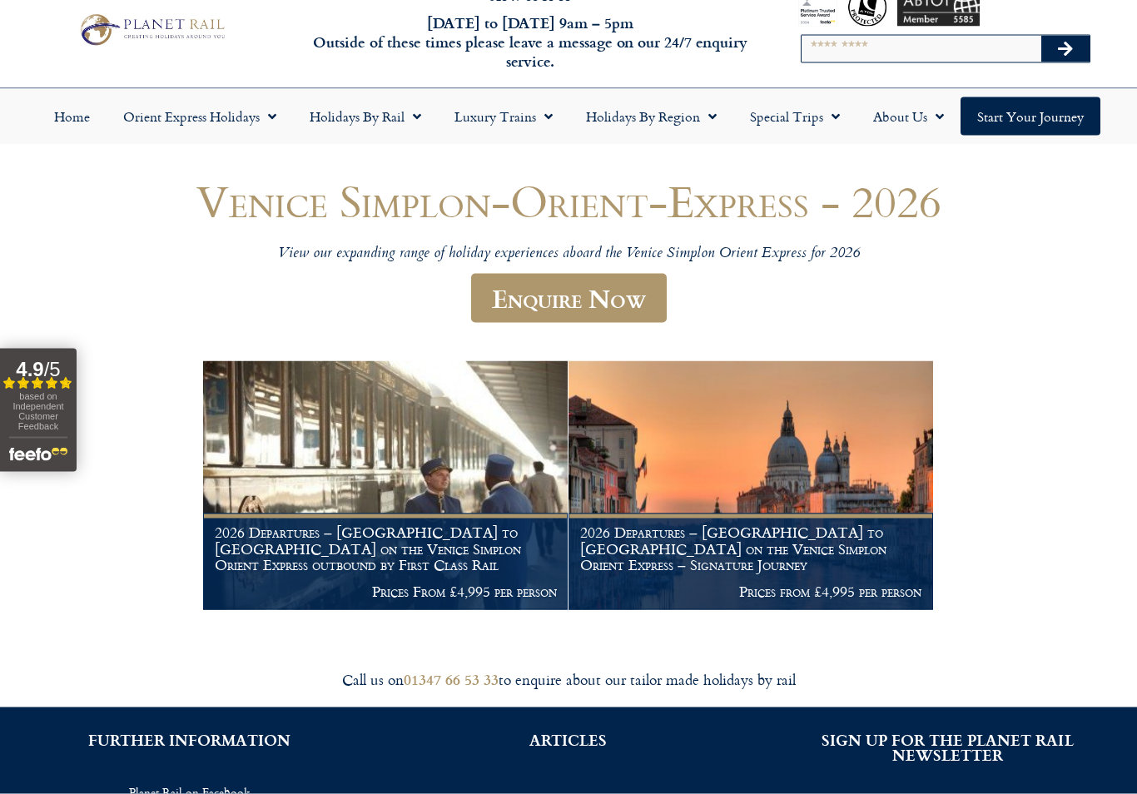
scroll to position [42, 0]
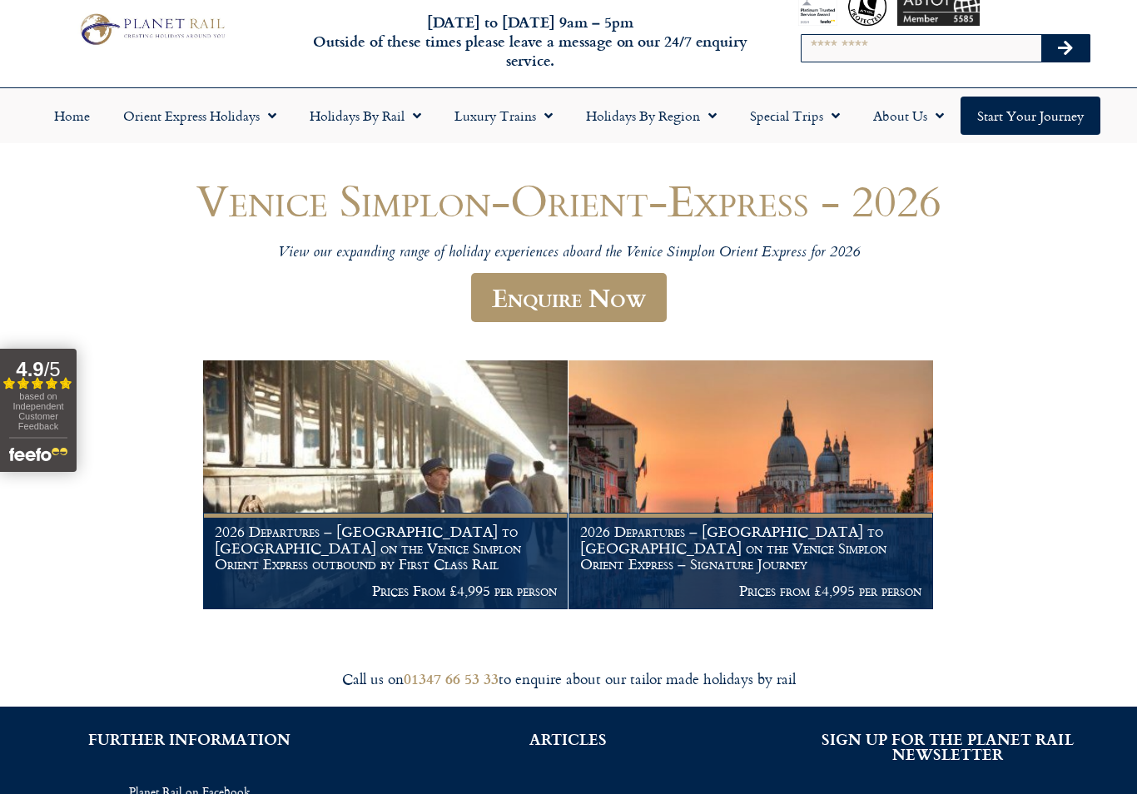
click at [715, 533] on h1 "2026 Departures – [GEOGRAPHIC_DATA] to [GEOGRAPHIC_DATA] on the Venice Simplon …" at bounding box center [751, 547] width 342 height 49
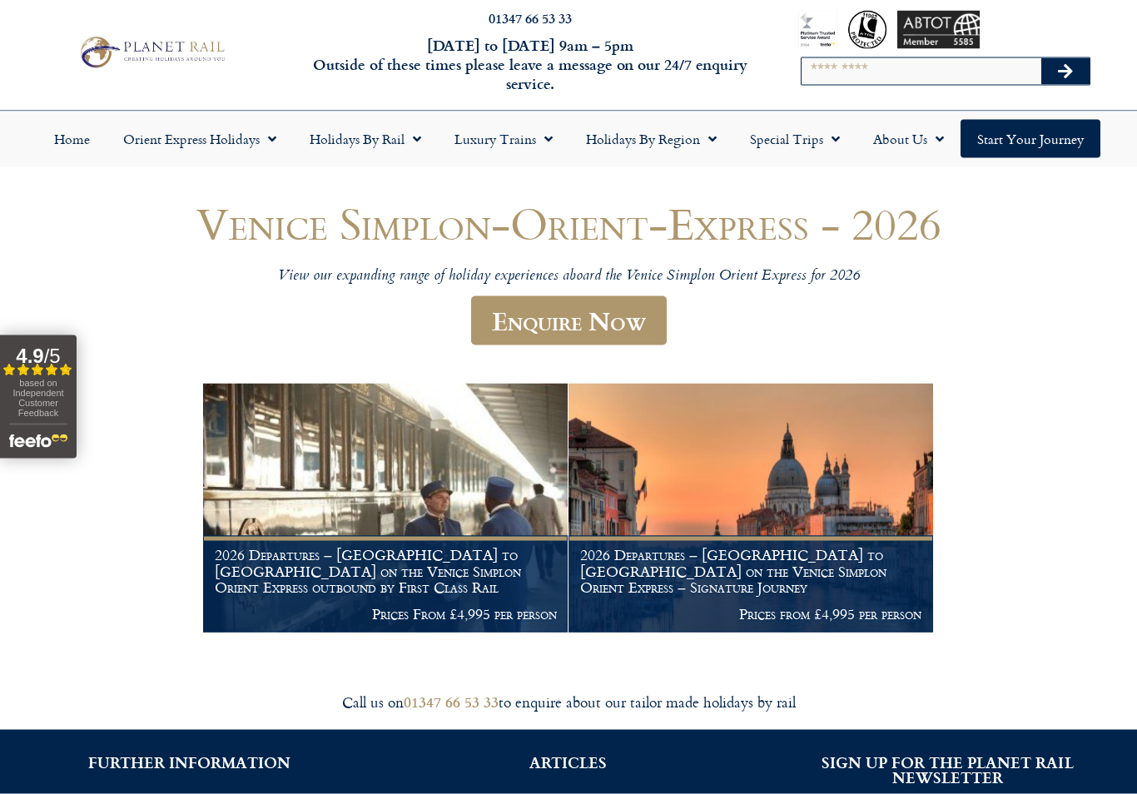
scroll to position [19, 0]
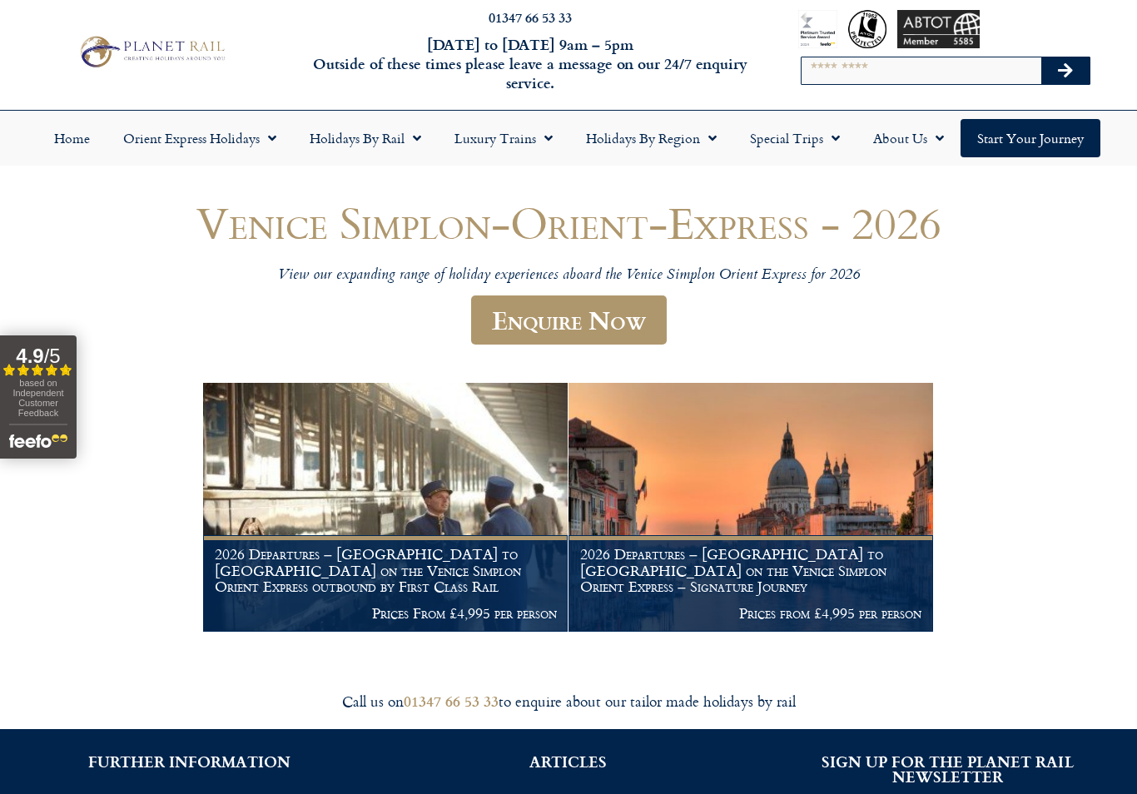
click at [165, 156] on link "Orient Express Holidays" at bounding box center [200, 138] width 186 height 38
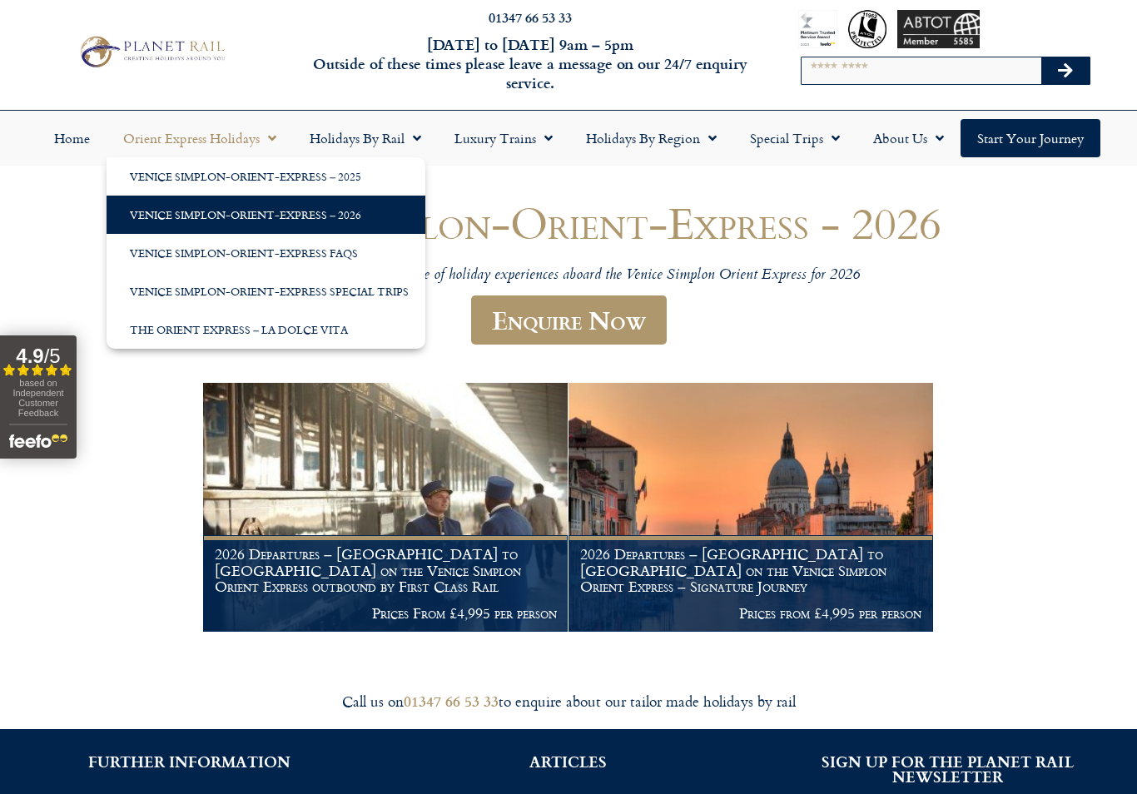
click at [145, 315] on link "The Orient Express – La Dolce Vita" at bounding box center [266, 329] width 319 height 38
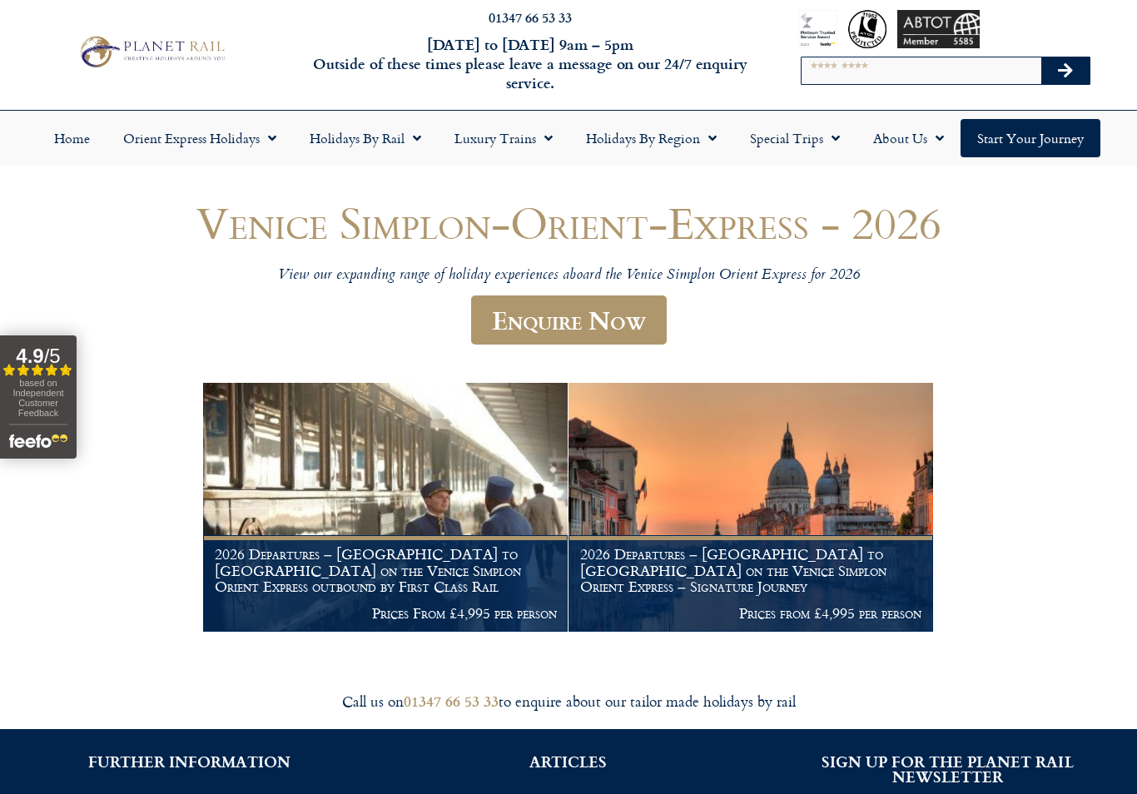
click at [186, 155] on link "Orient Express Holidays" at bounding box center [200, 138] width 186 height 38
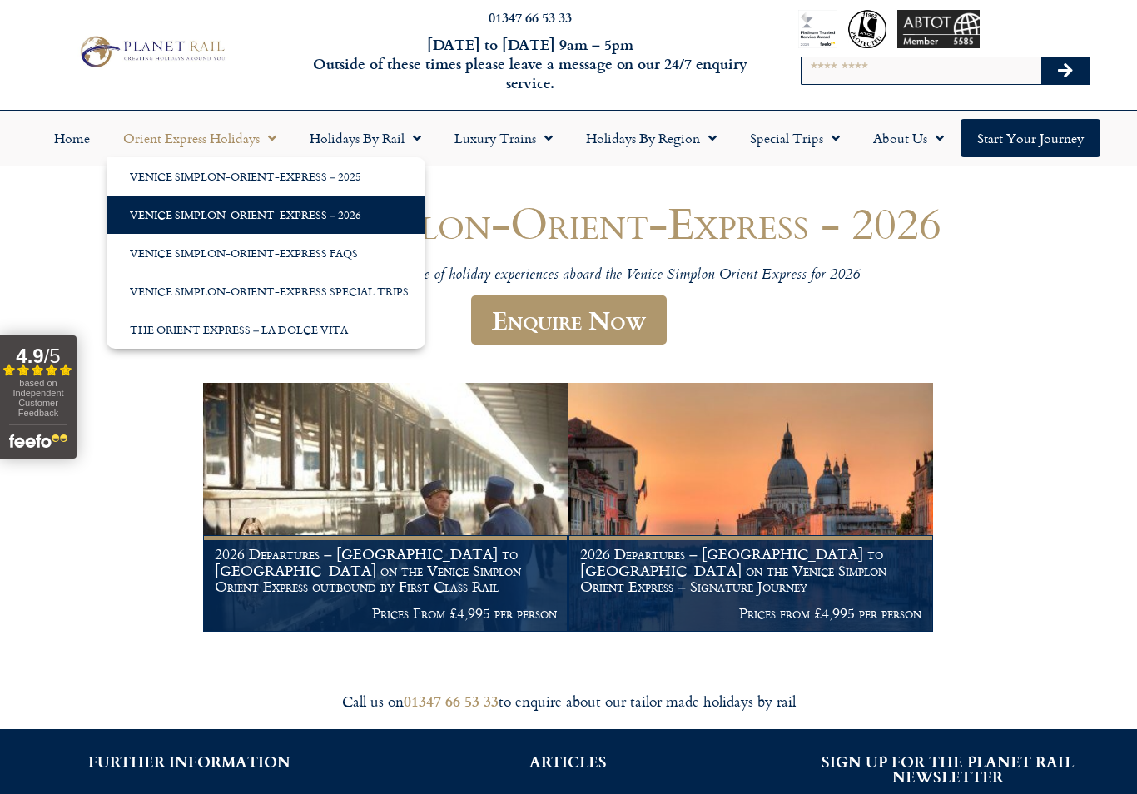
click at [138, 301] on link "Venice Simplon-Orient-Express Special Trips" at bounding box center [266, 291] width 319 height 38
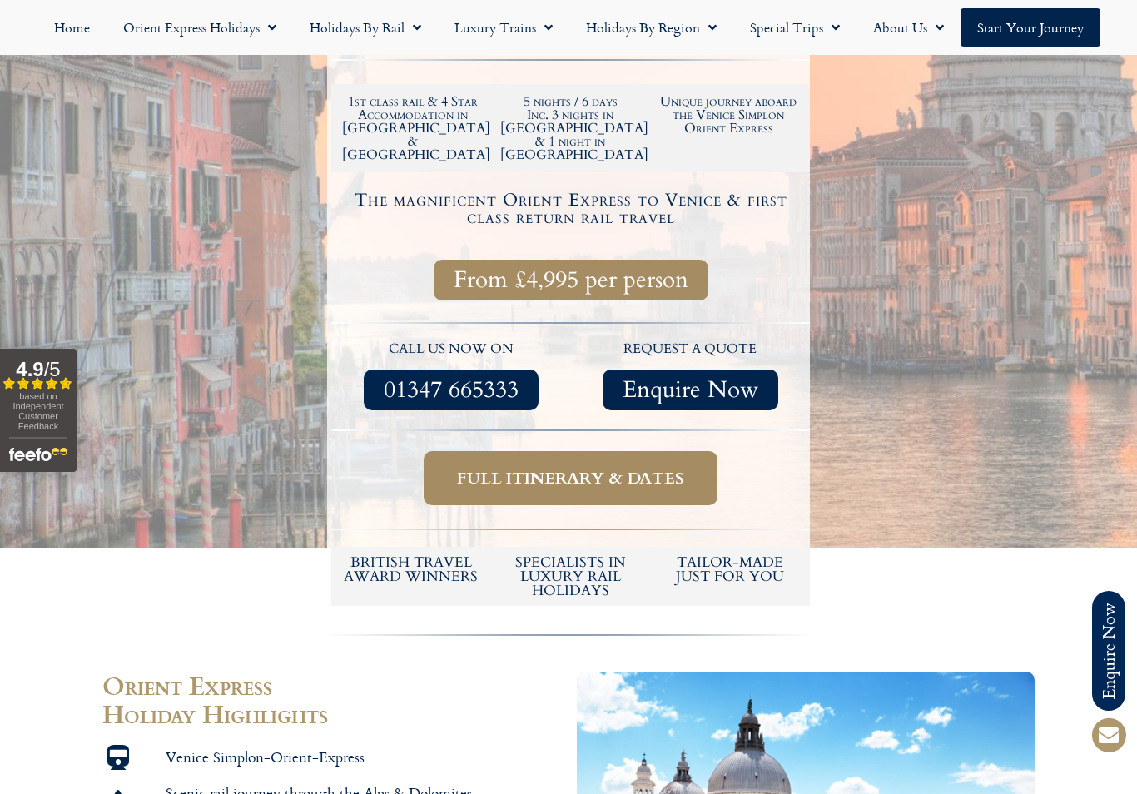
scroll to position [522, 0]
click at [583, 469] on span "Full itinerary & dates" at bounding box center [570, 479] width 227 height 21
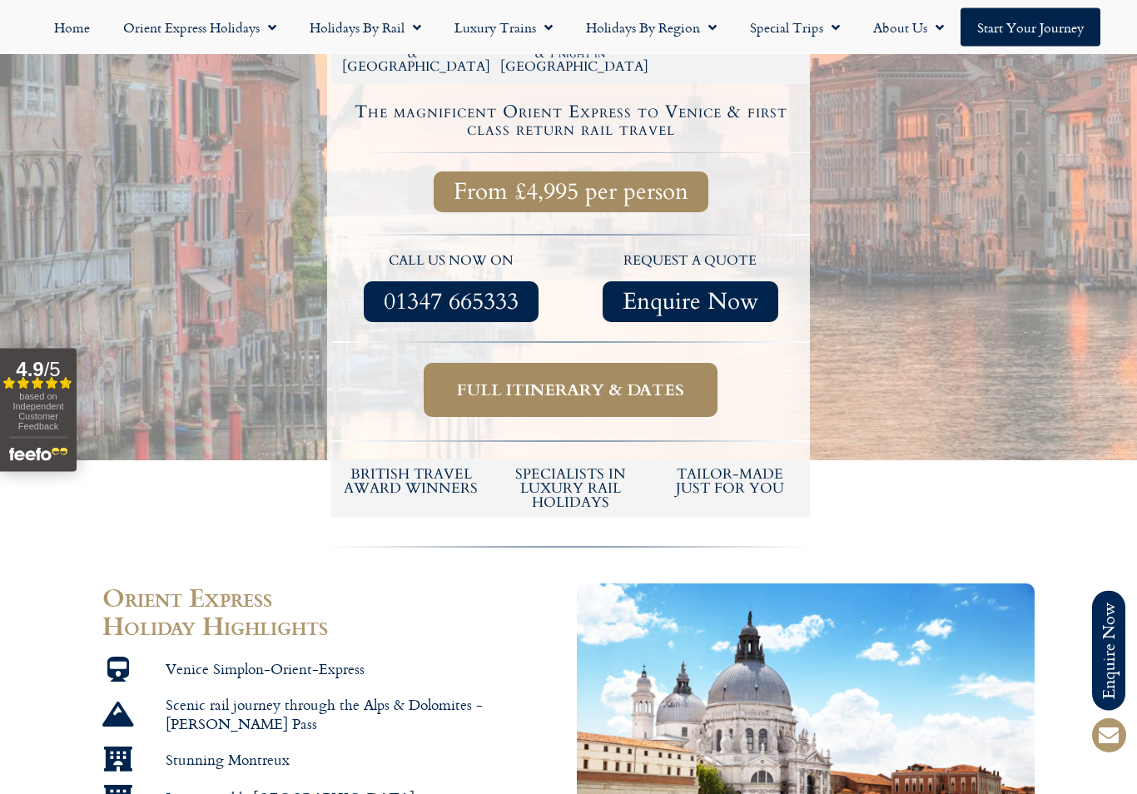
scroll to position [613, 0]
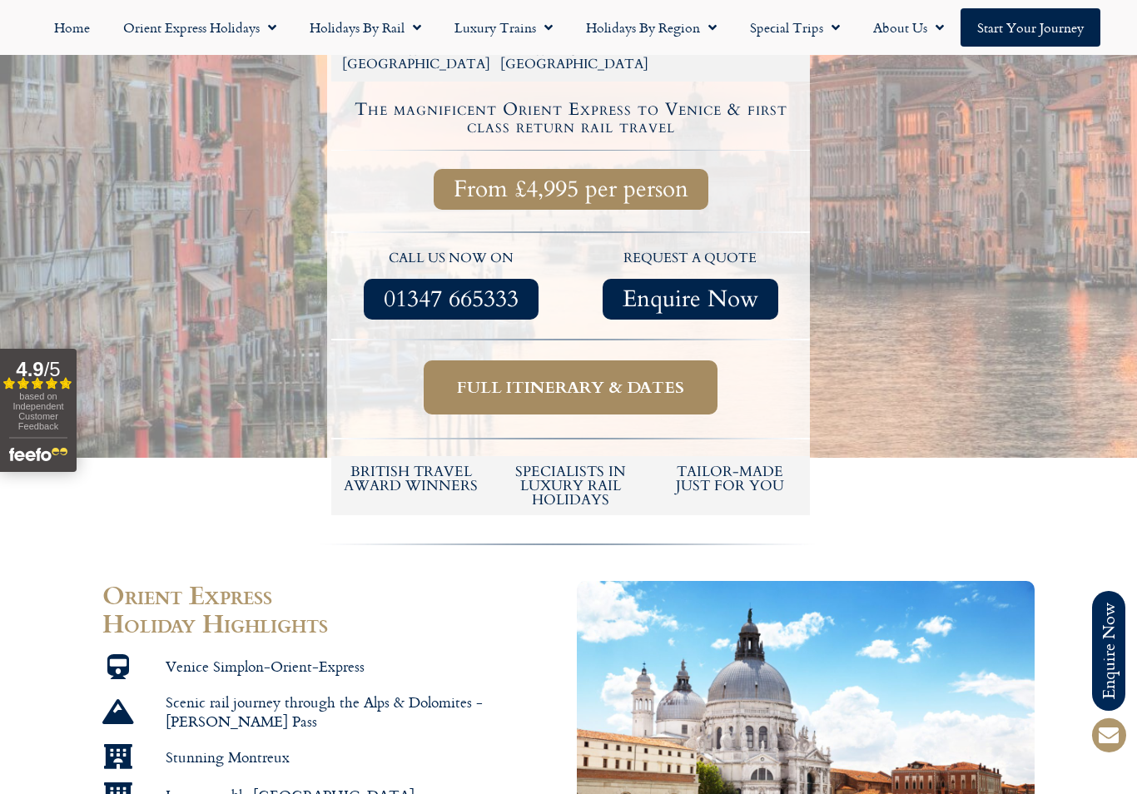
click at [496, 377] on span "Full itinerary & dates" at bounding box center [570, 387] width 227 height 21
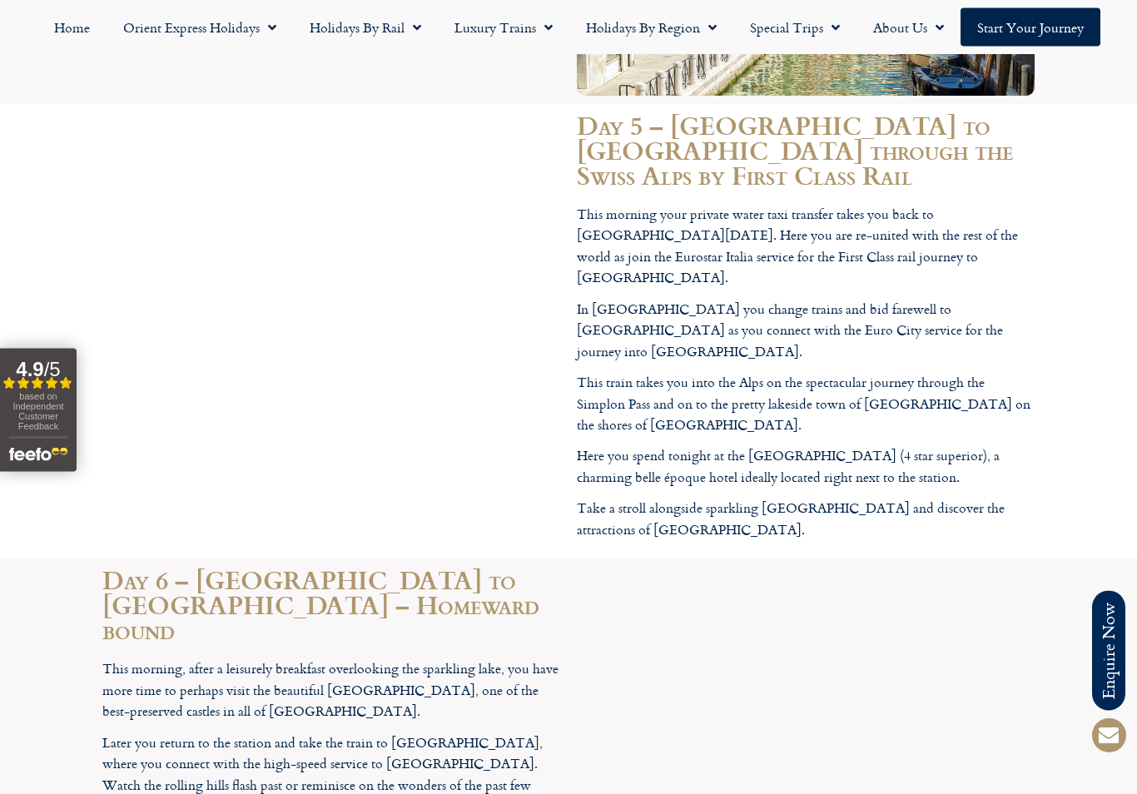
scroll to position [4407, 0]
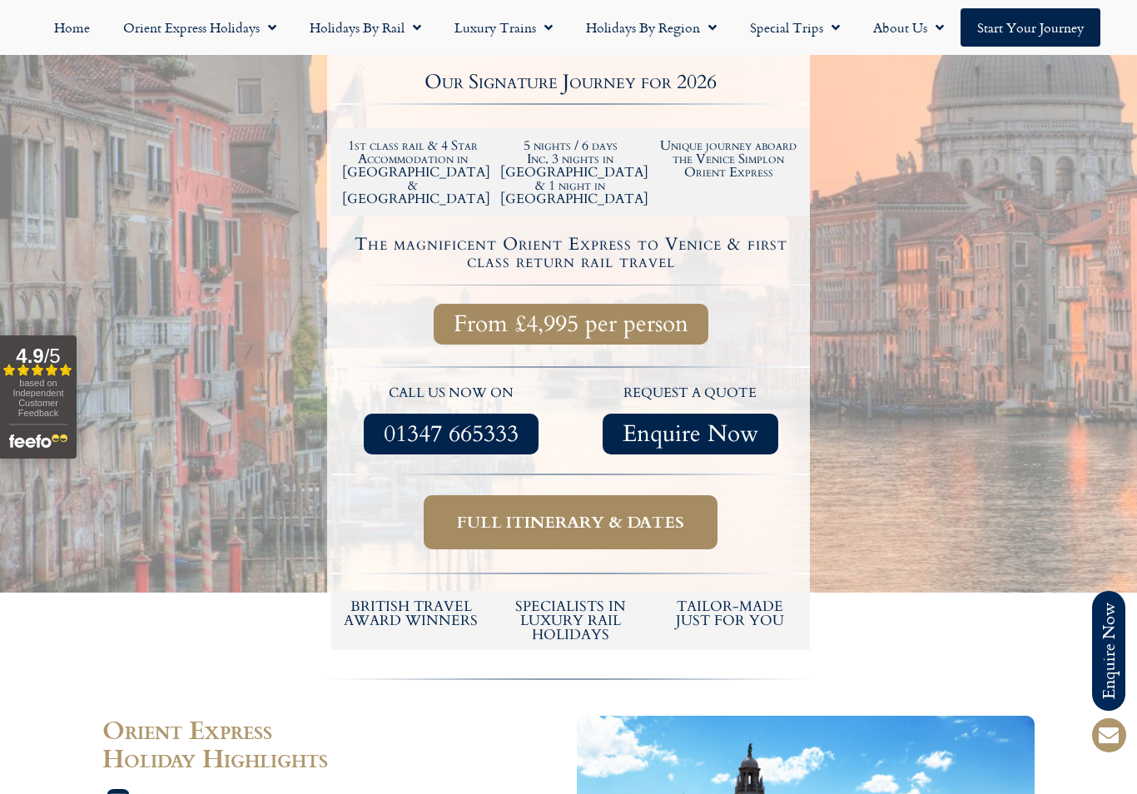
scroll to position [478, 0]
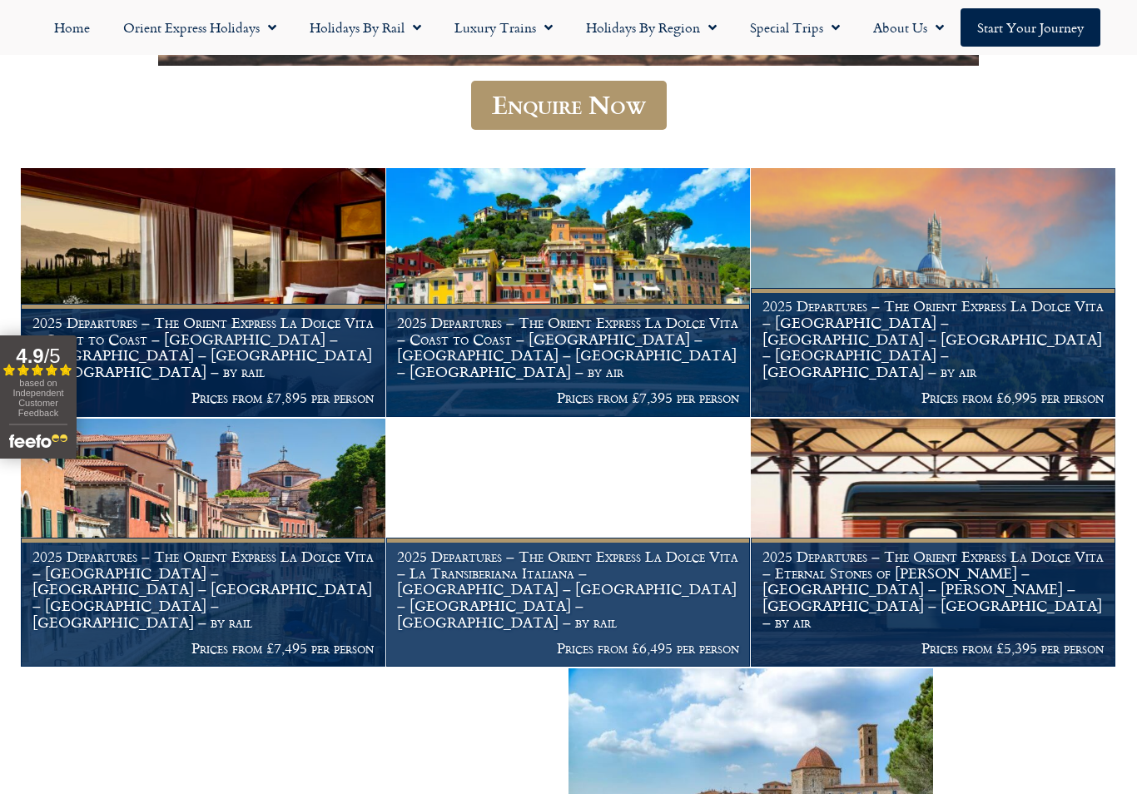
scroll to position [1473, 0]
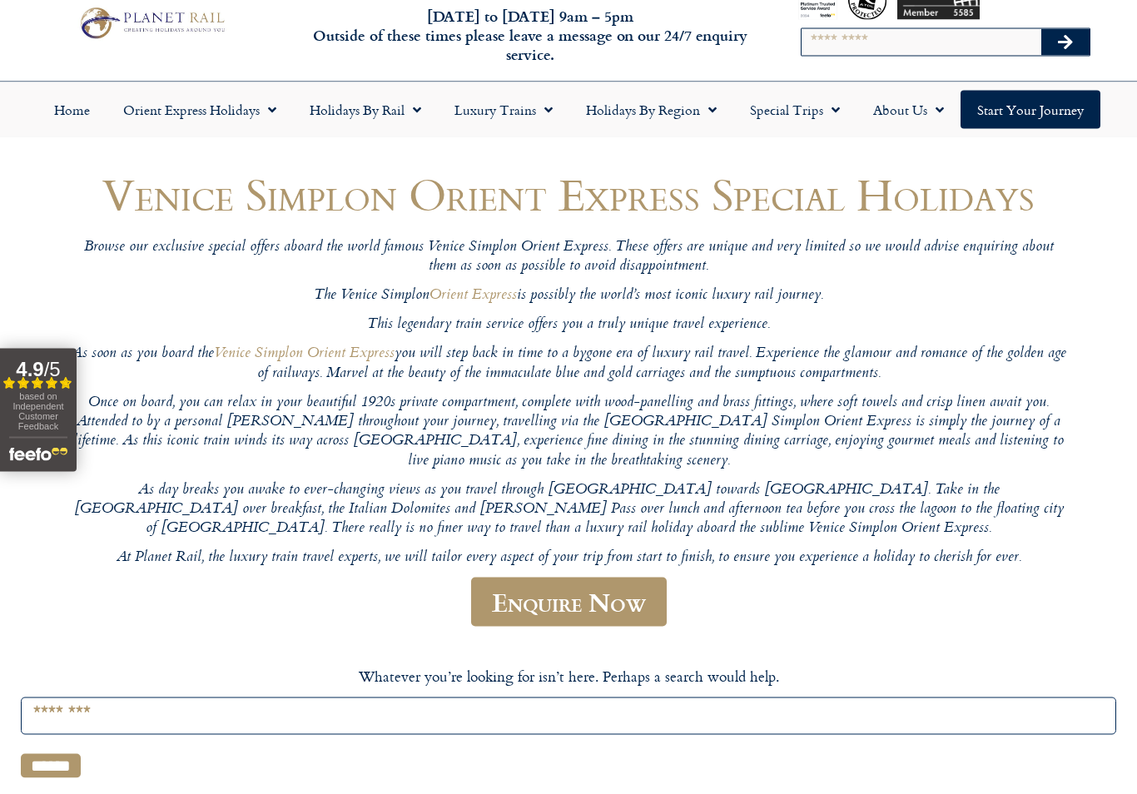
scroll to position [48, 0]
click at [475, 285] on link "Orient Express" at bounding box center [472, 295] width 87 height 24
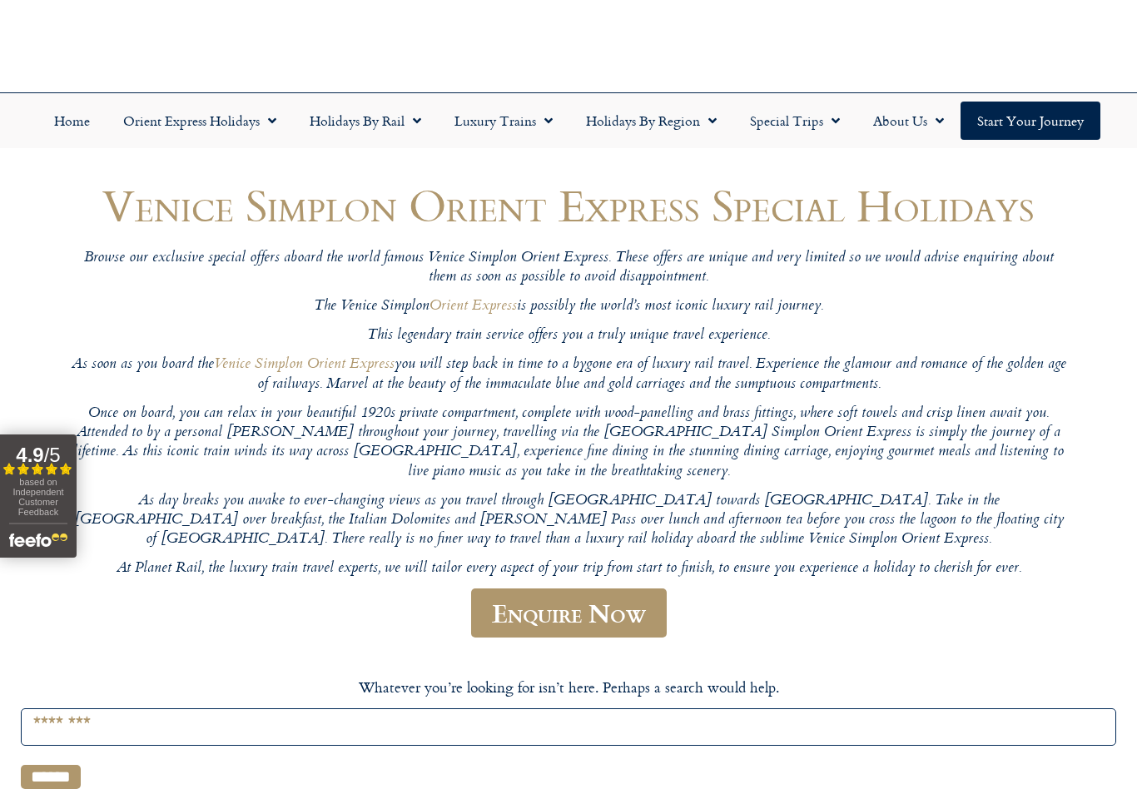
scroll to position [0, 0]
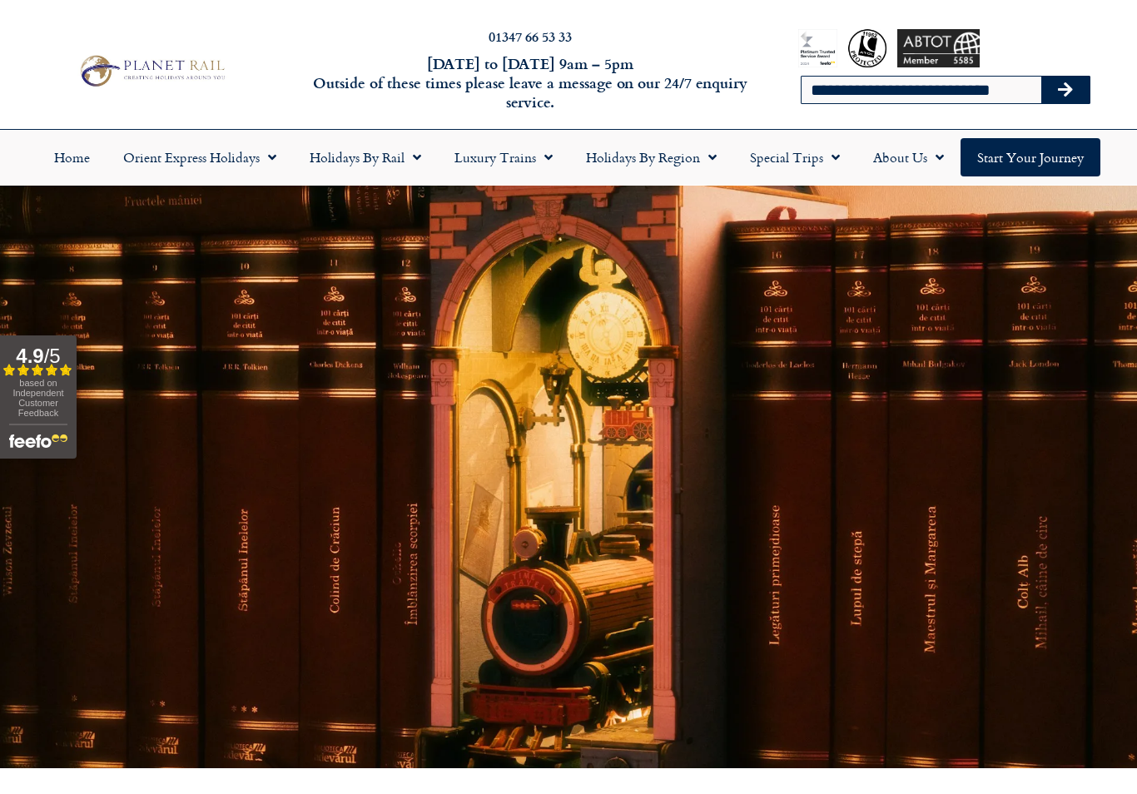
click at [834, 97] on input "**********" at bounding box center [921, 90] width 240 height 27
click at [1061, 94] on icon "Search" at bounding box center [1065, 90] width 15 height 17
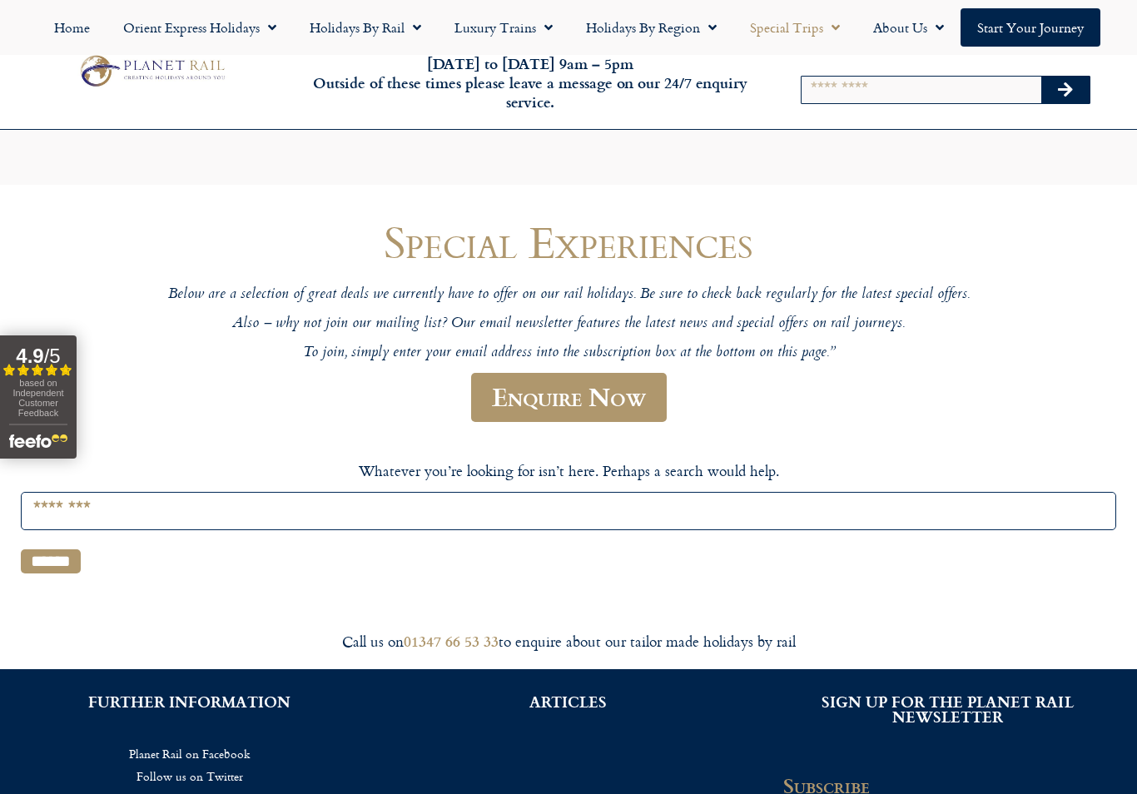
scroll to position [212, 0]
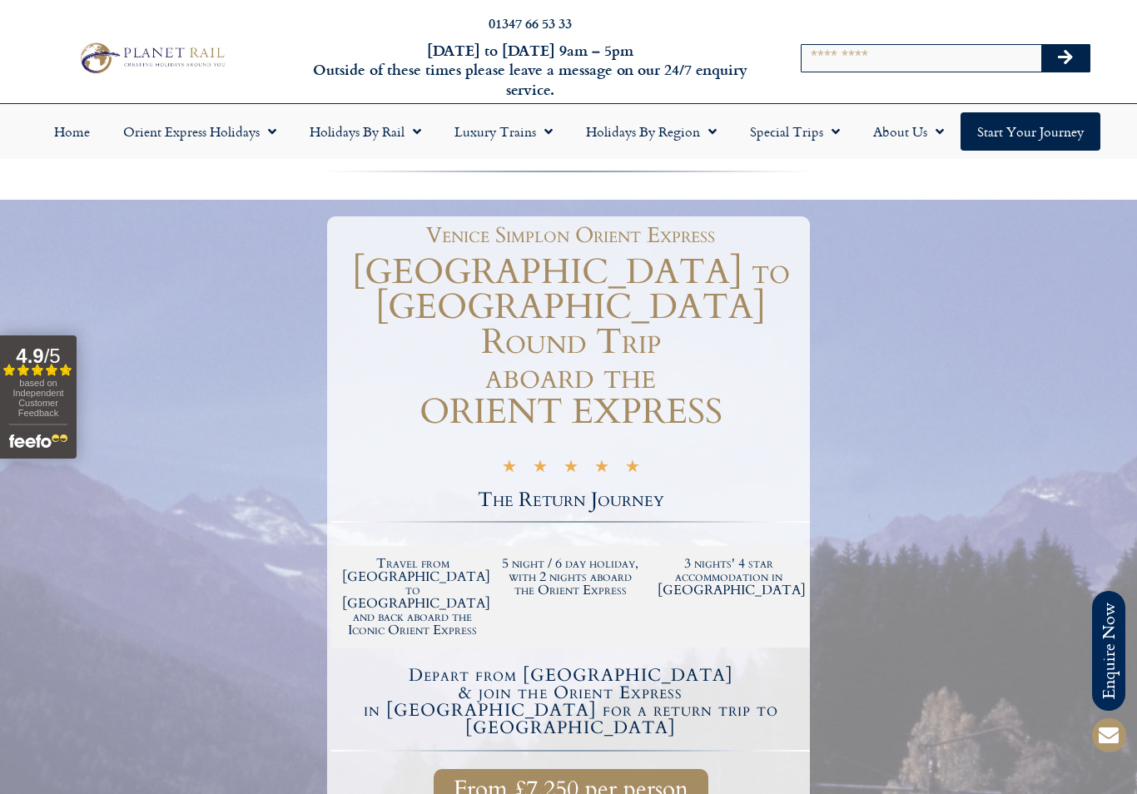
click at [82, 1] on header "01347 66 53 33 [DATE] to [DATE] 9am – 5pm Outside of these times please leave a…" at bounding box center [568, 80] width 1137 height 160
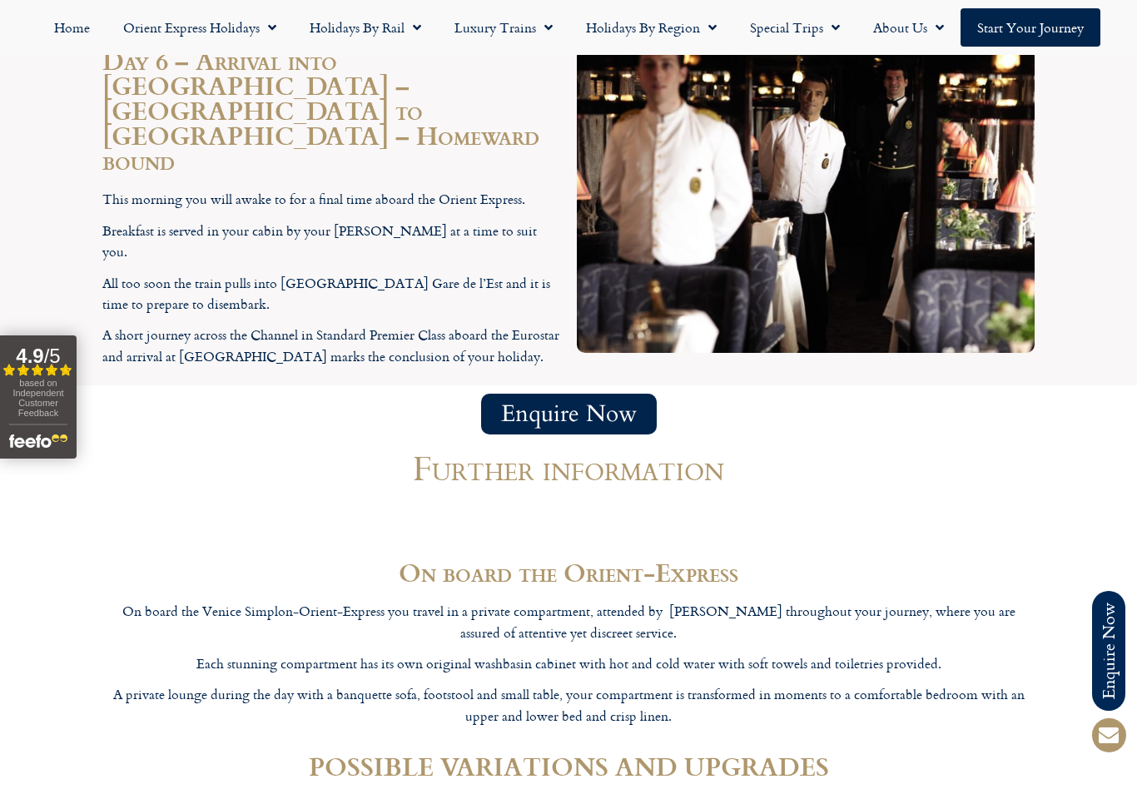
scroll to position [5205, 0]
